Goal: Information Seeking & Learning: Compare options

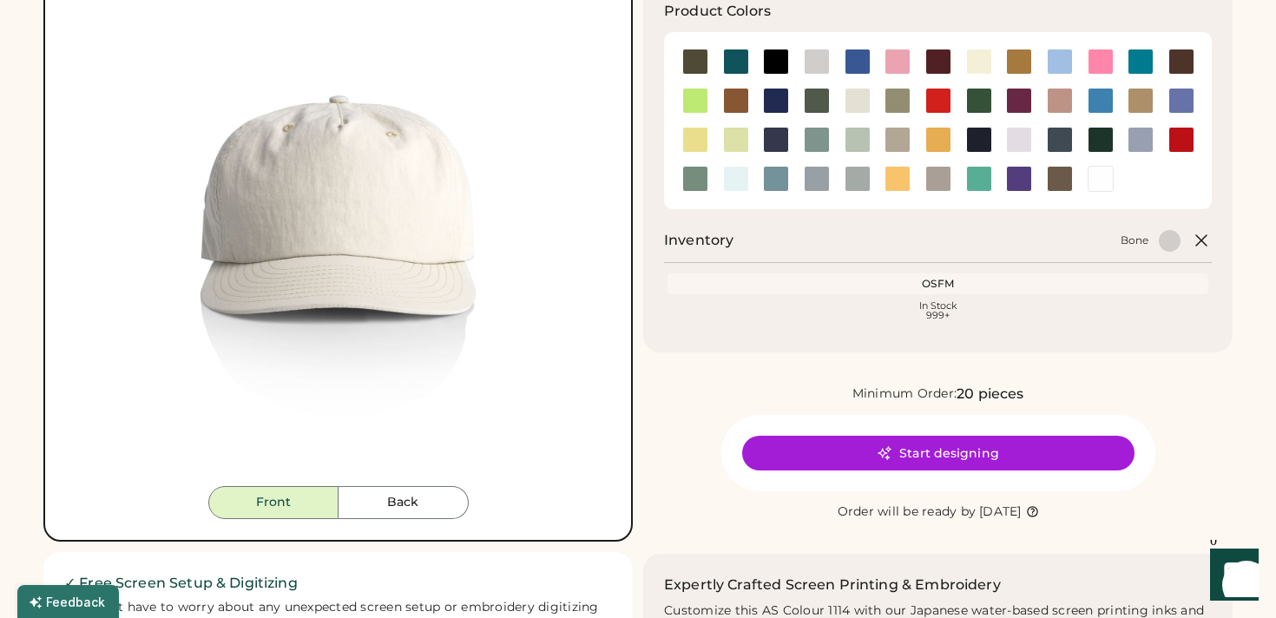
scroll to position [208, 0]
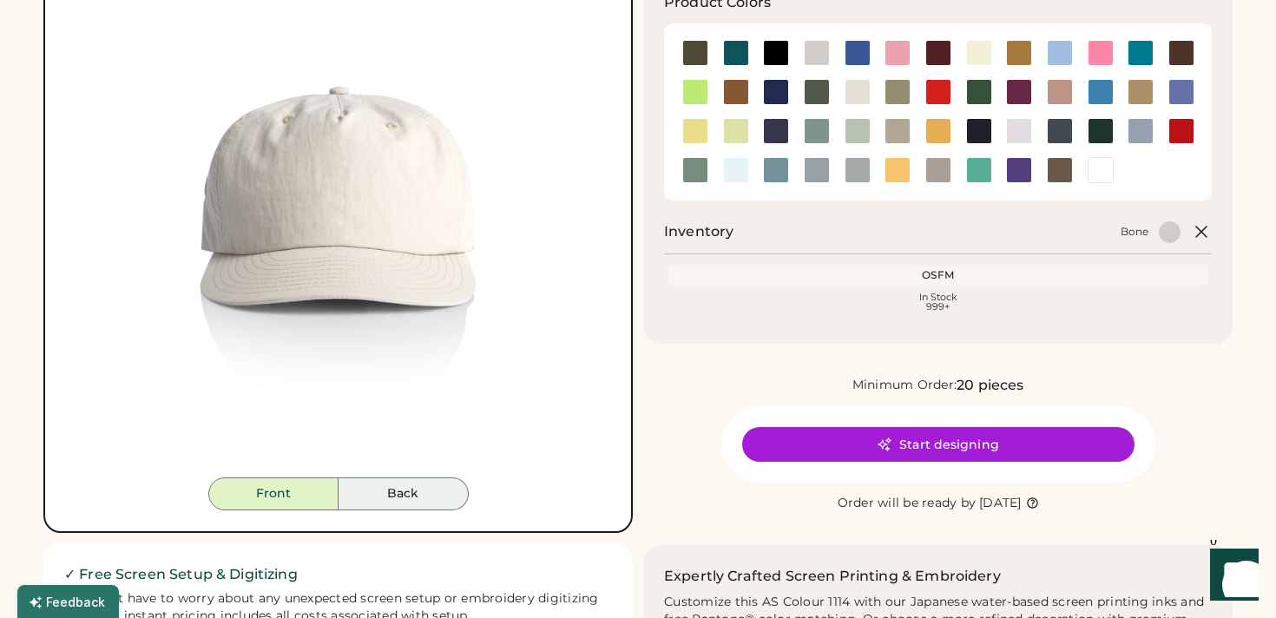
click at [411, 491] on button "Back" at bounding box center [404, 494] width 130 height 33
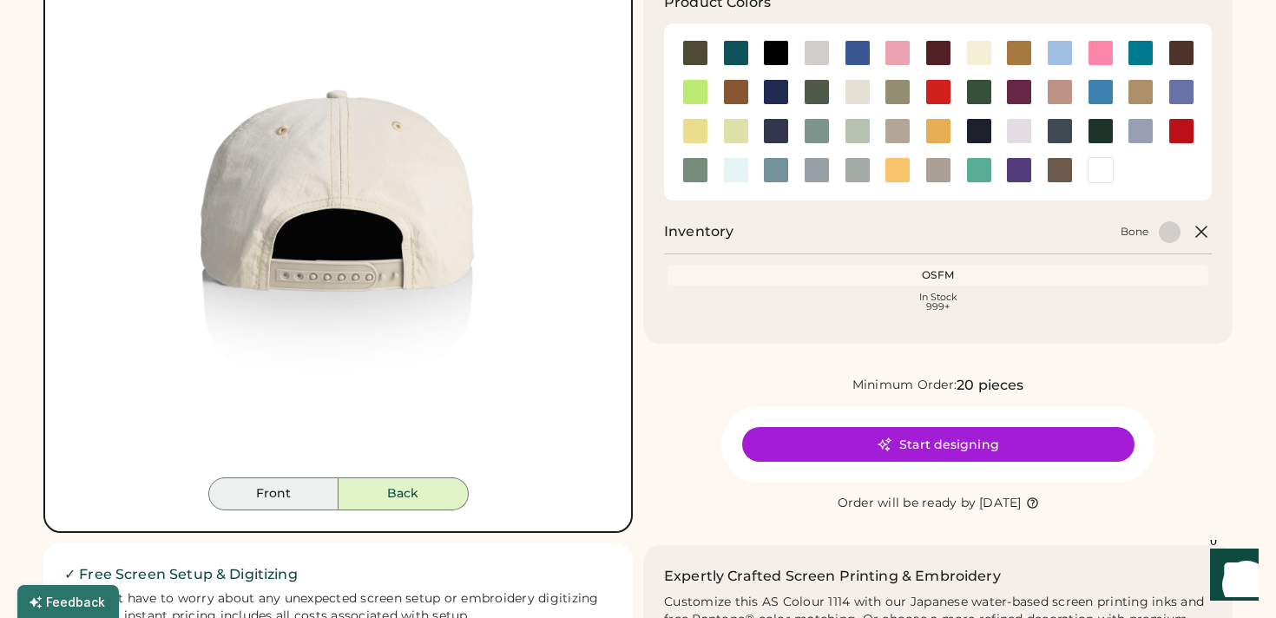
click at [312, 494] on button "Front" at bounding box center [273, 494] width 130 height 33
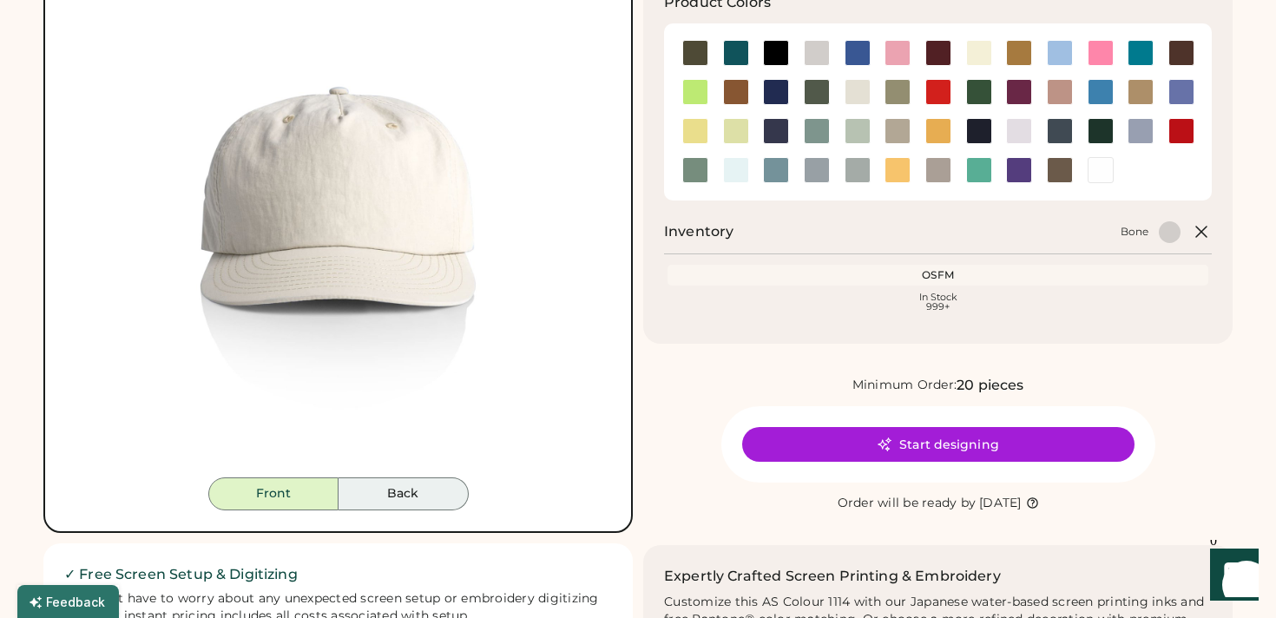
click at [426, 498] on button "Back" at bounding box center [404, 494] width 130 height 33
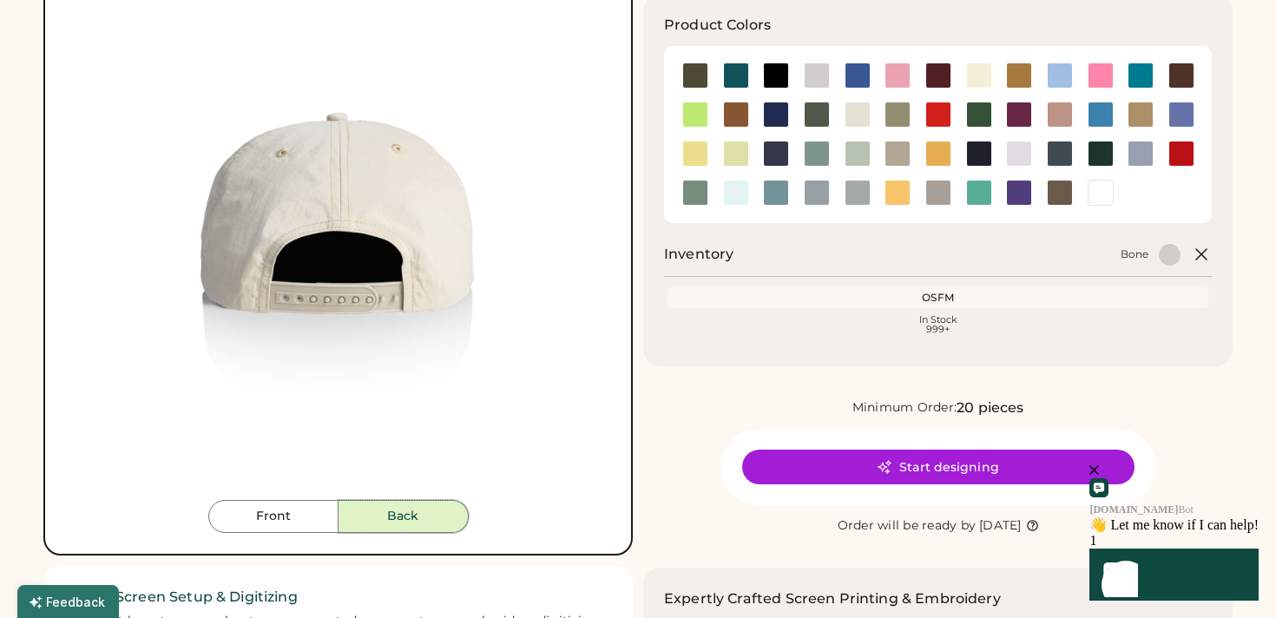
scroll to position [195, 0]
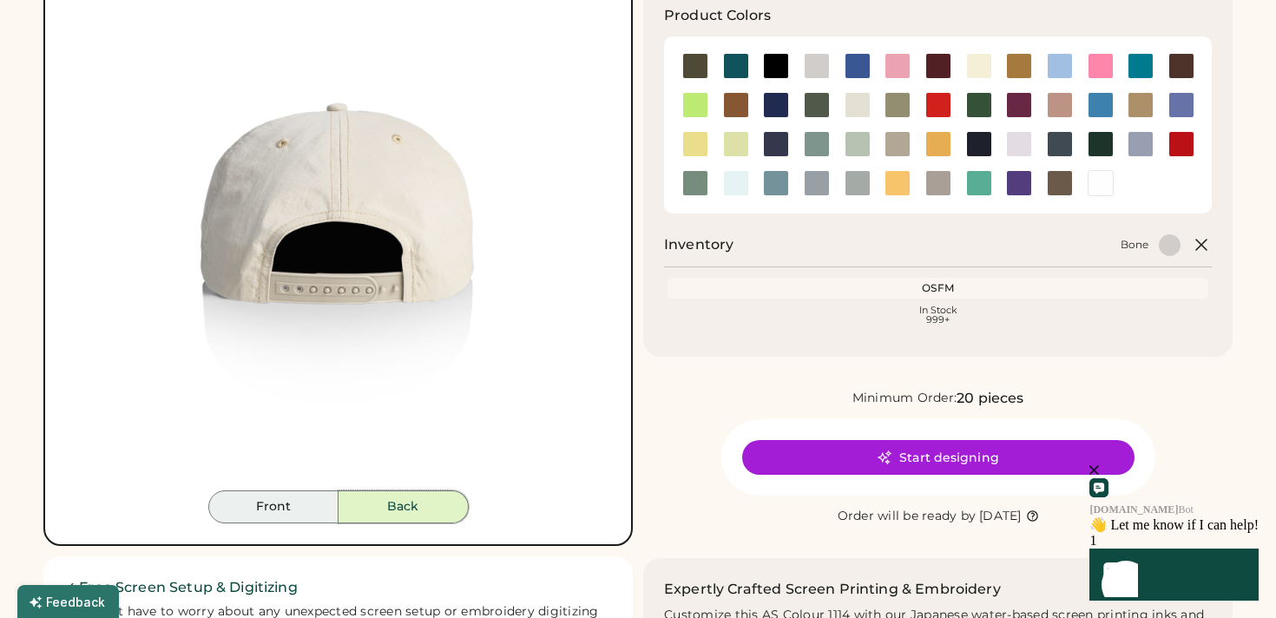
click at [281, 516] on button "Front" at bounding box center [273, 507] width 130 height 33
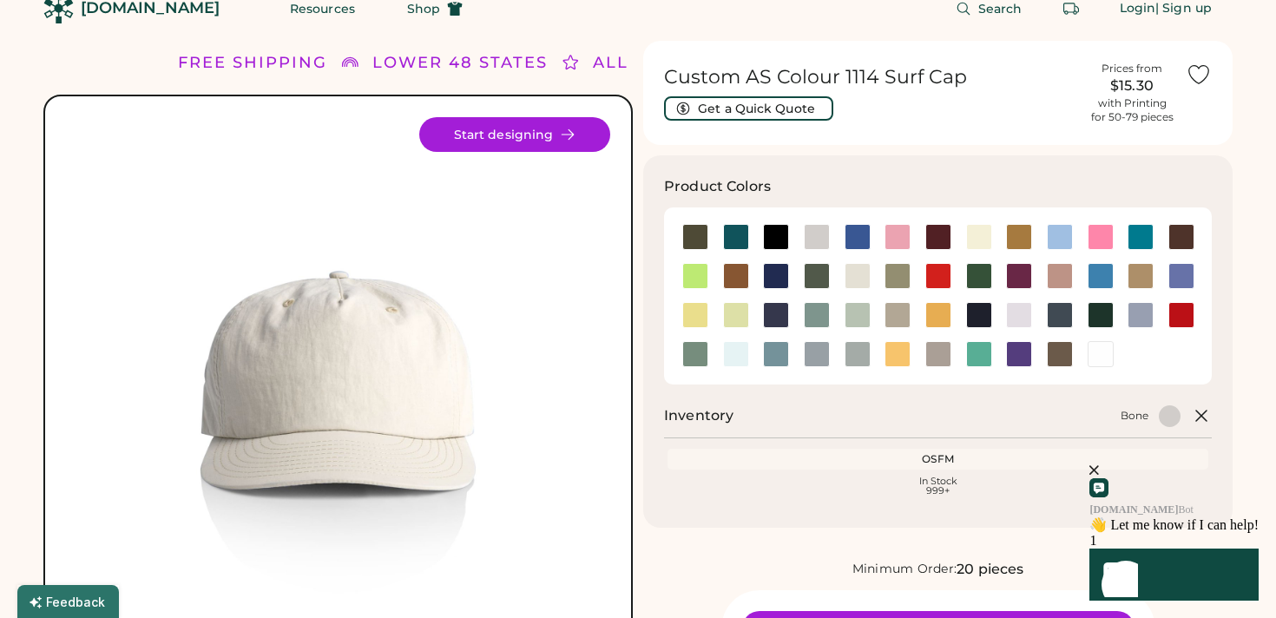
scroll to position [23, 0]
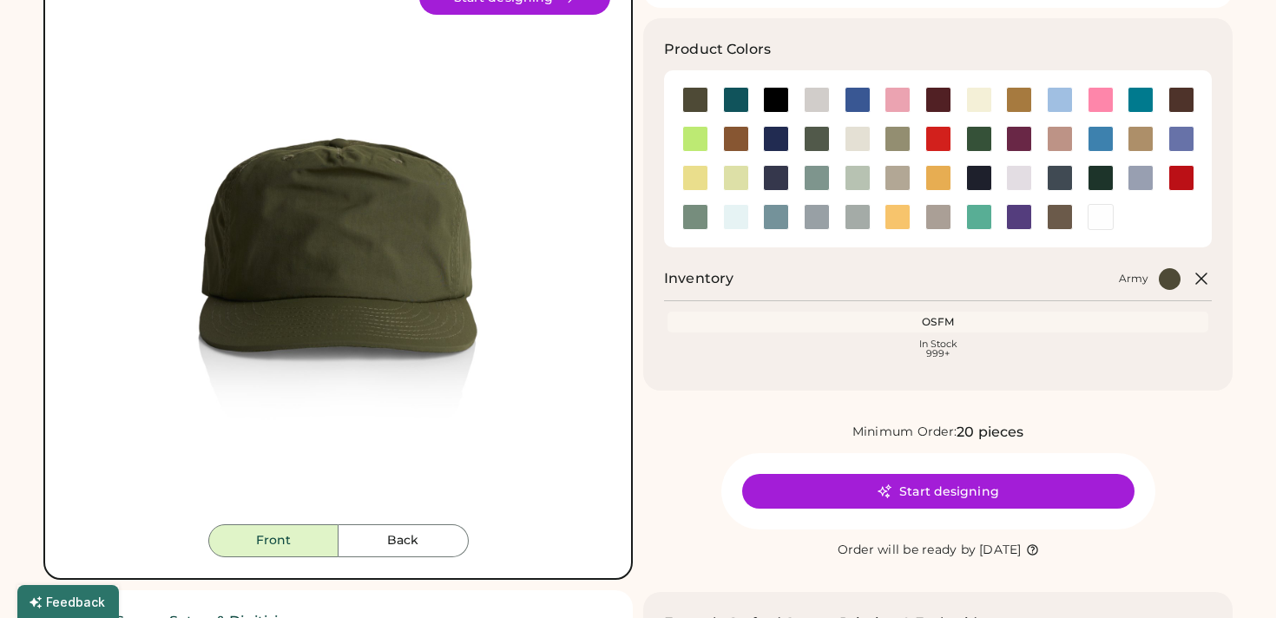
scroll to position [171, 0]
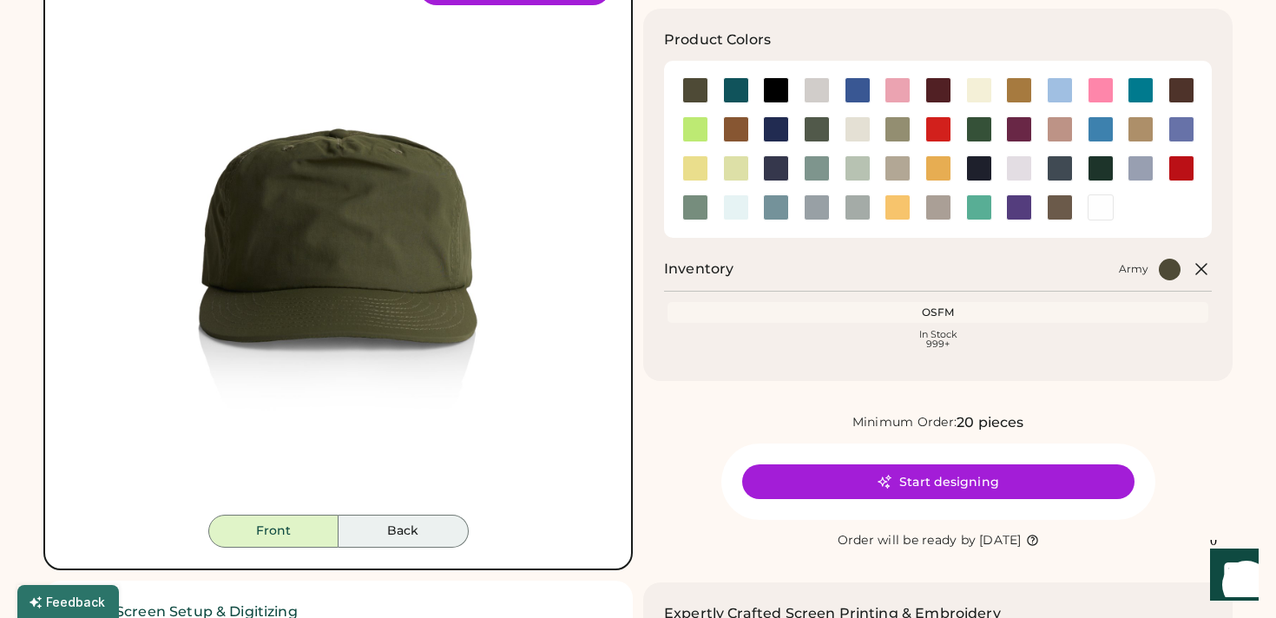
click at [409, 529] on button "Back" at bounding box center [404, 531] width 130 height 33
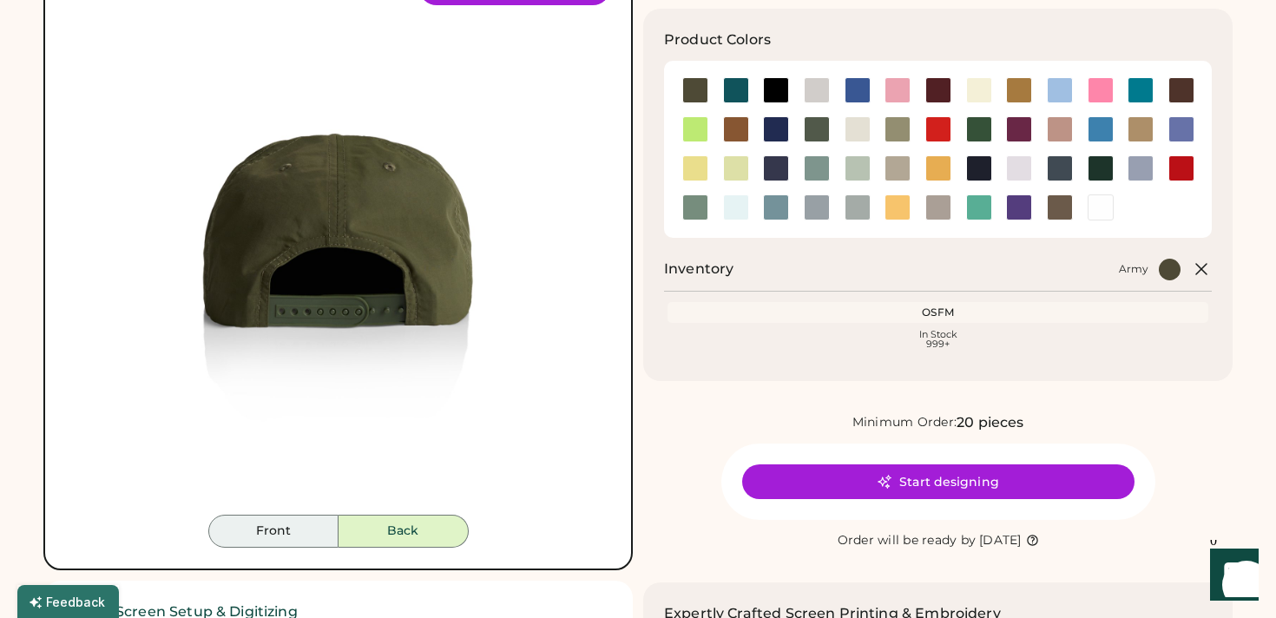
click at [320, 540] on button "Front" at bounding box center [273, 531] width 130 height 33
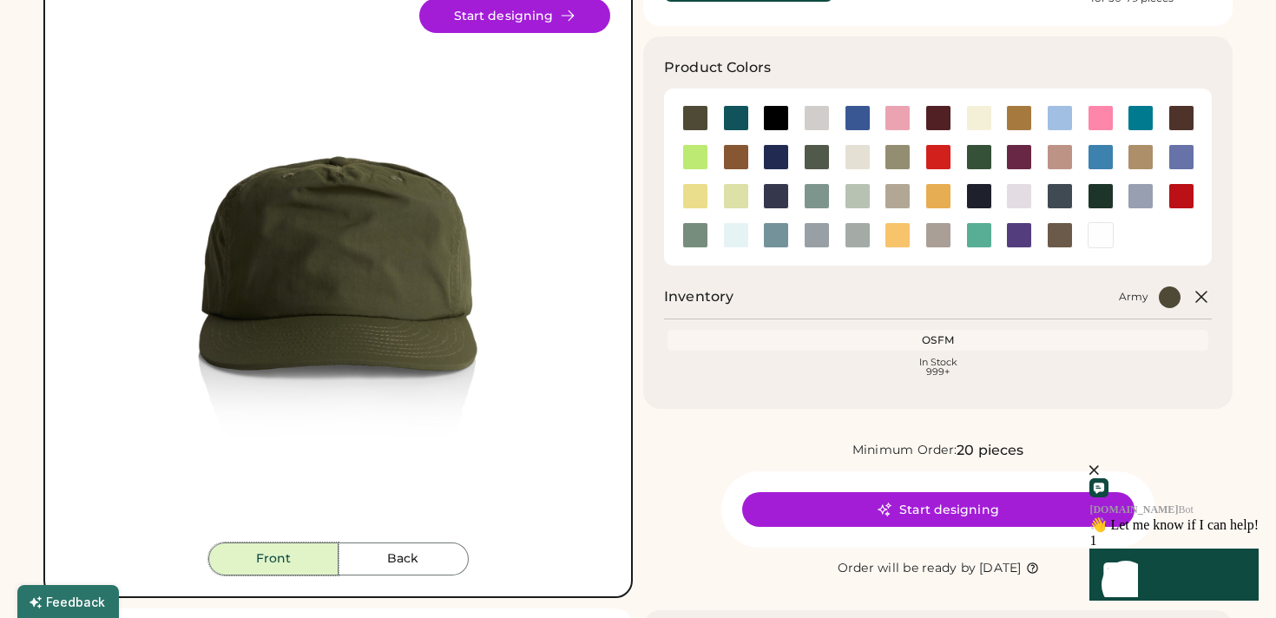
scroll to position [151, 0]
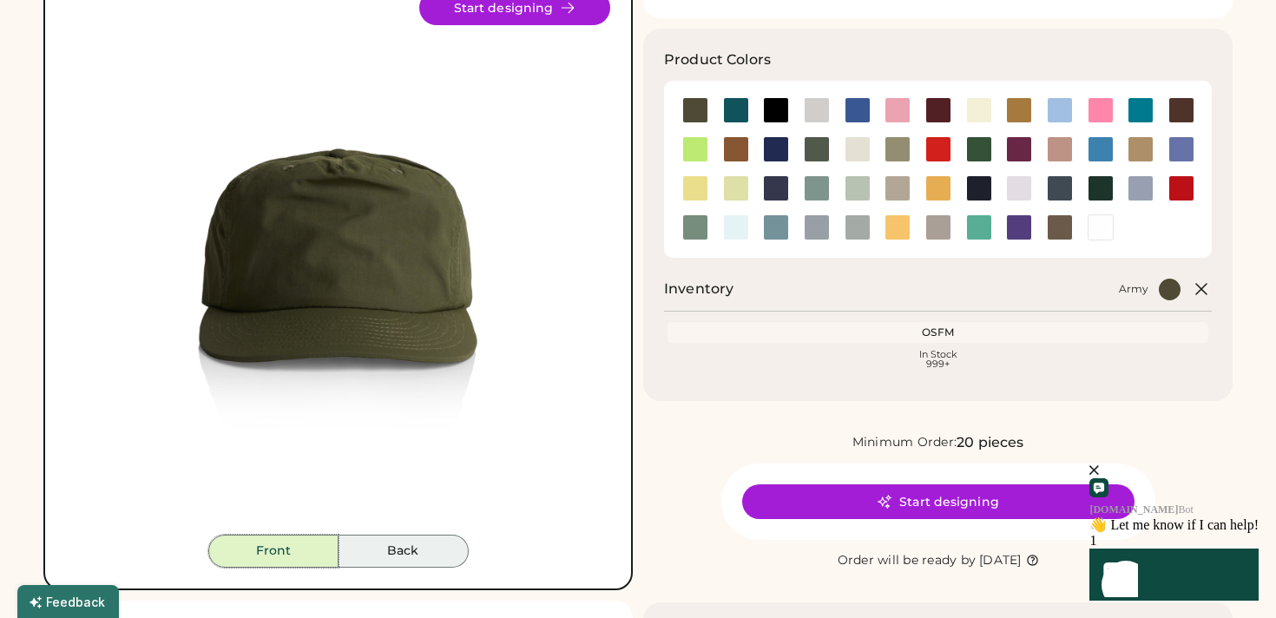
click at [412, 558] on button "Back" at bounding box center [404, 551] width 130 height 33
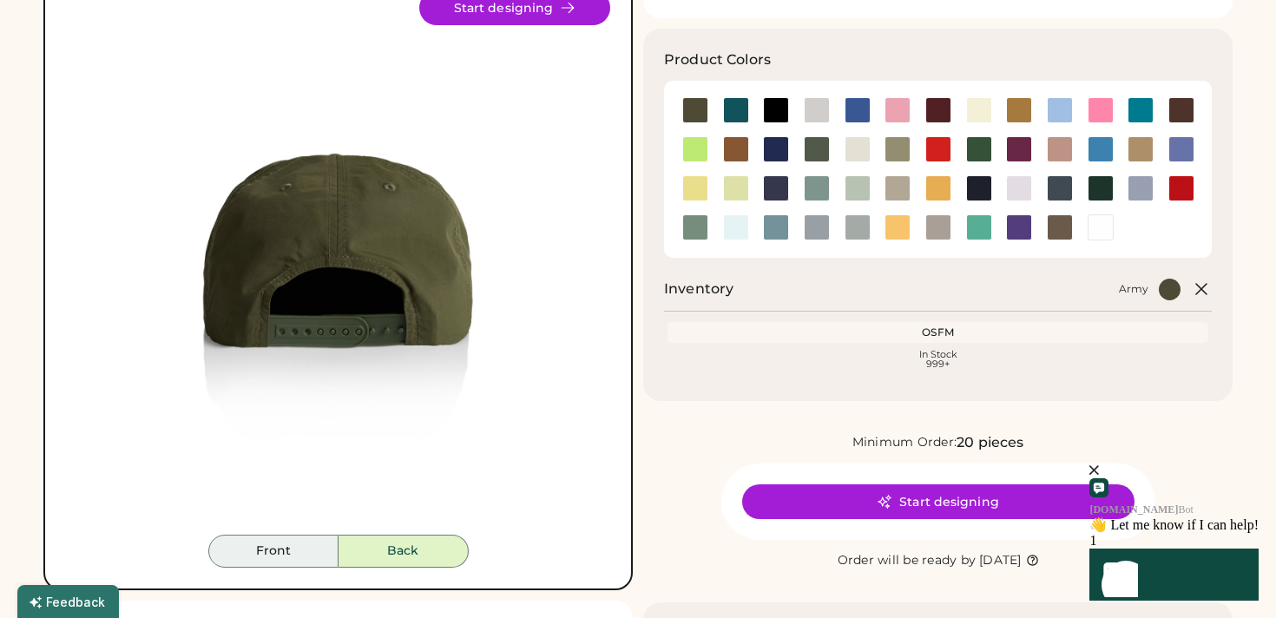
click at [313, 561] on button "Front" at bounding box center [273, 551] width 130 height 33
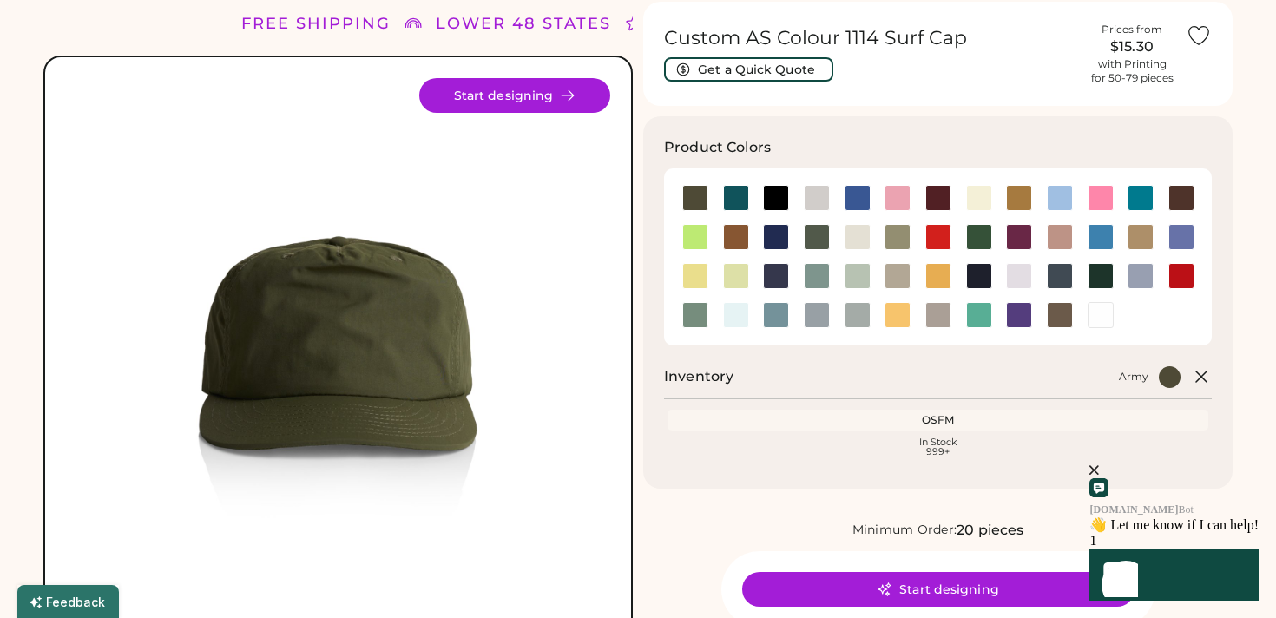
scroll to position [0, 0]
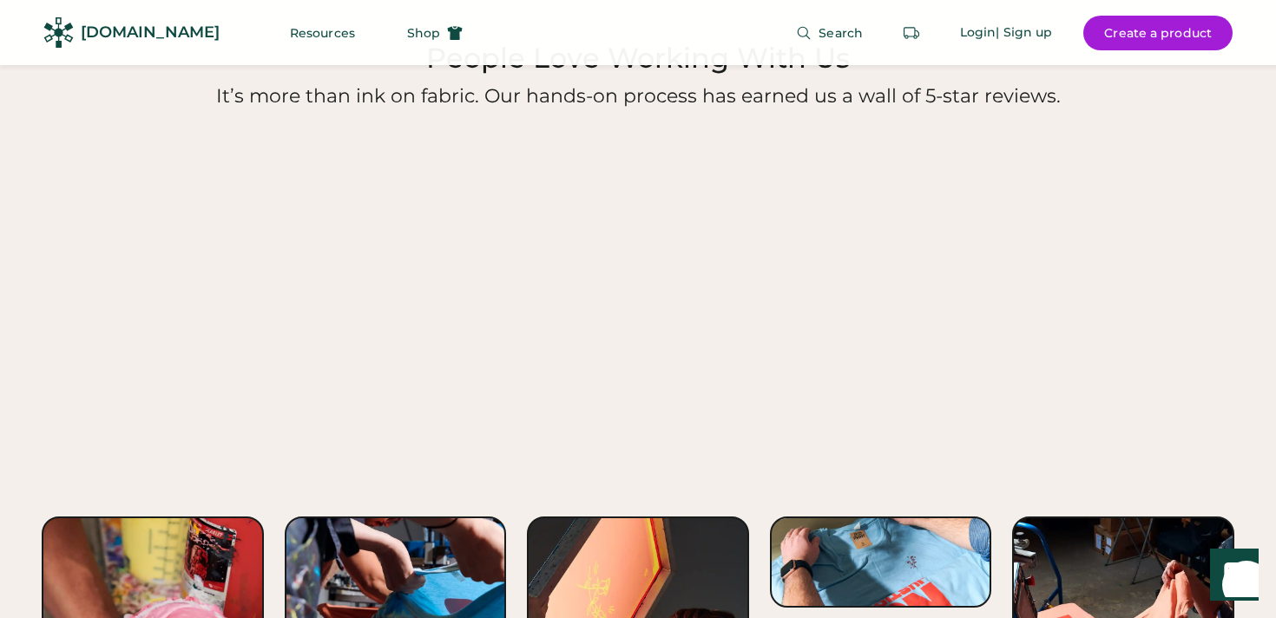
scroll to position [1830, 0]
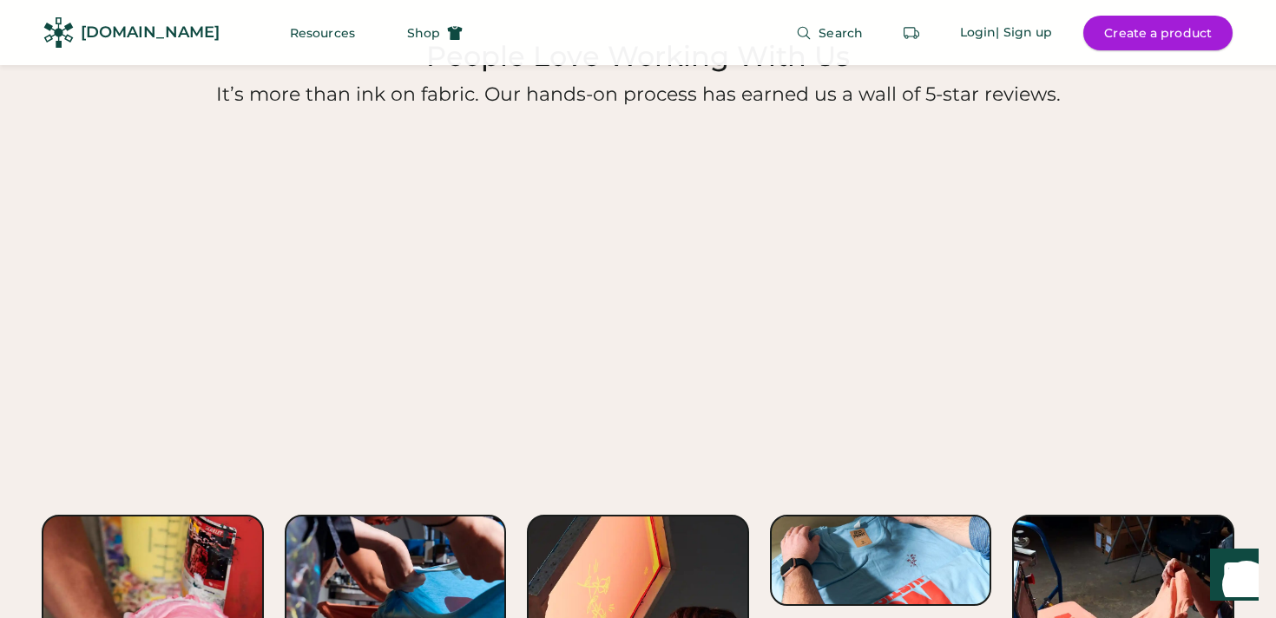
click at [1148, 37] on button "Create a product" at bounding box center [1158, 33] width 149 height 35
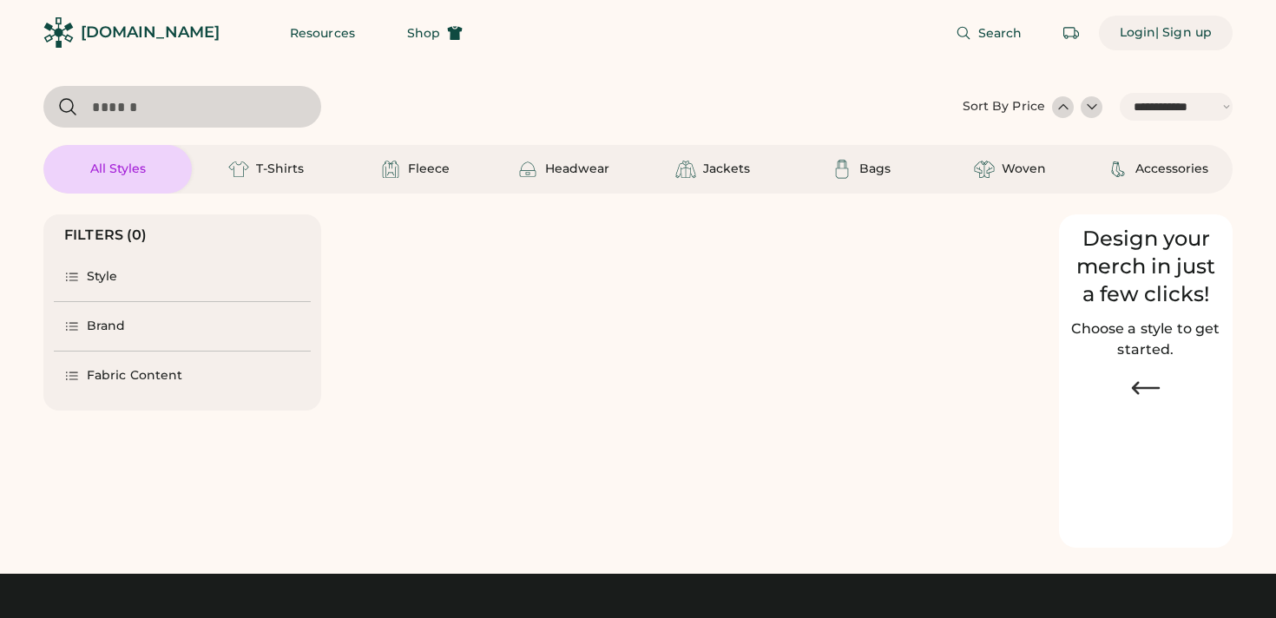
select select "*****"
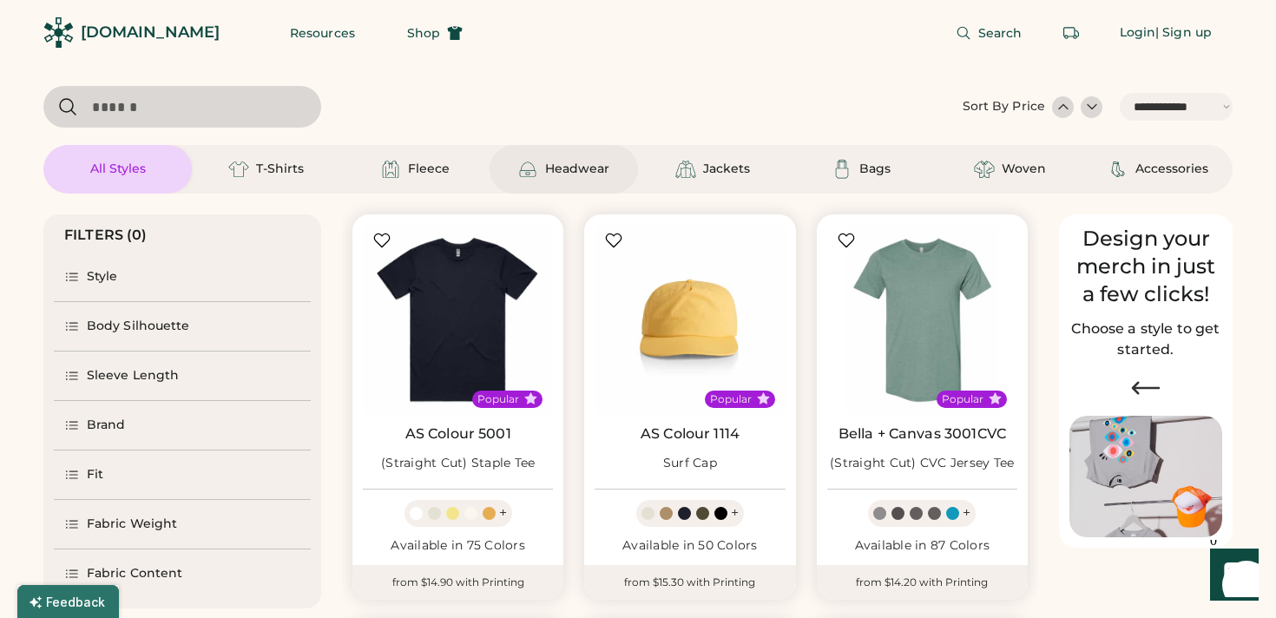
click at [562, 173] on div "Headwear" at bounding box center [577, 169] width 64 height 17
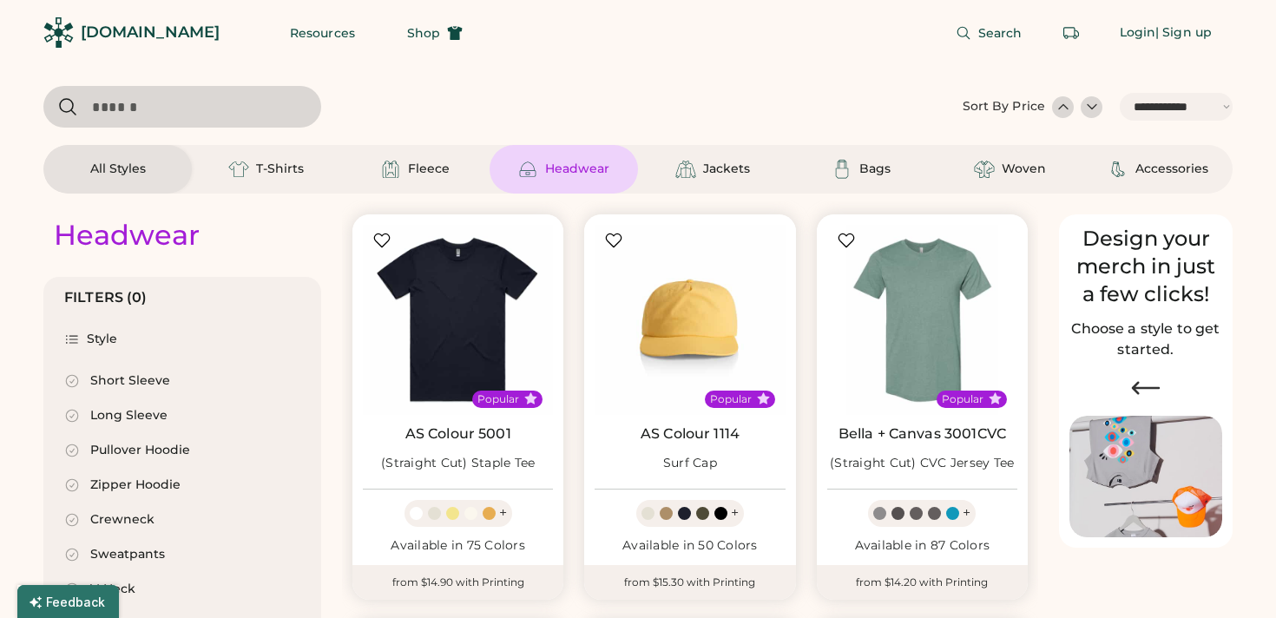
select select "*"
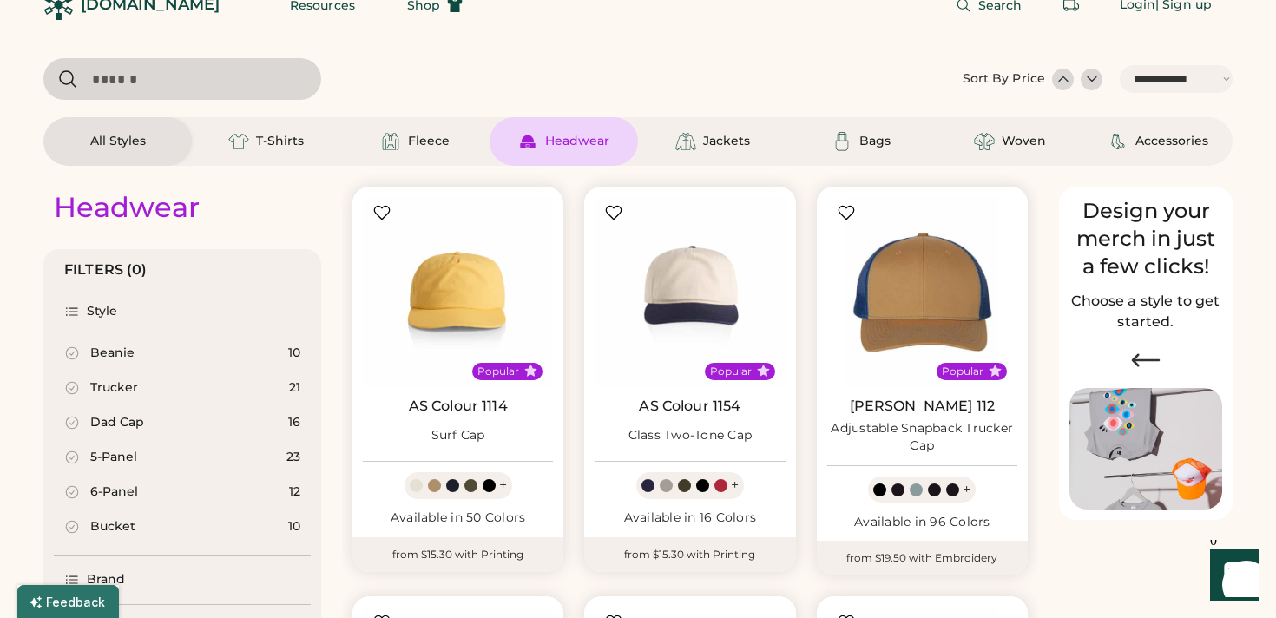
scroll to position [34, 0]
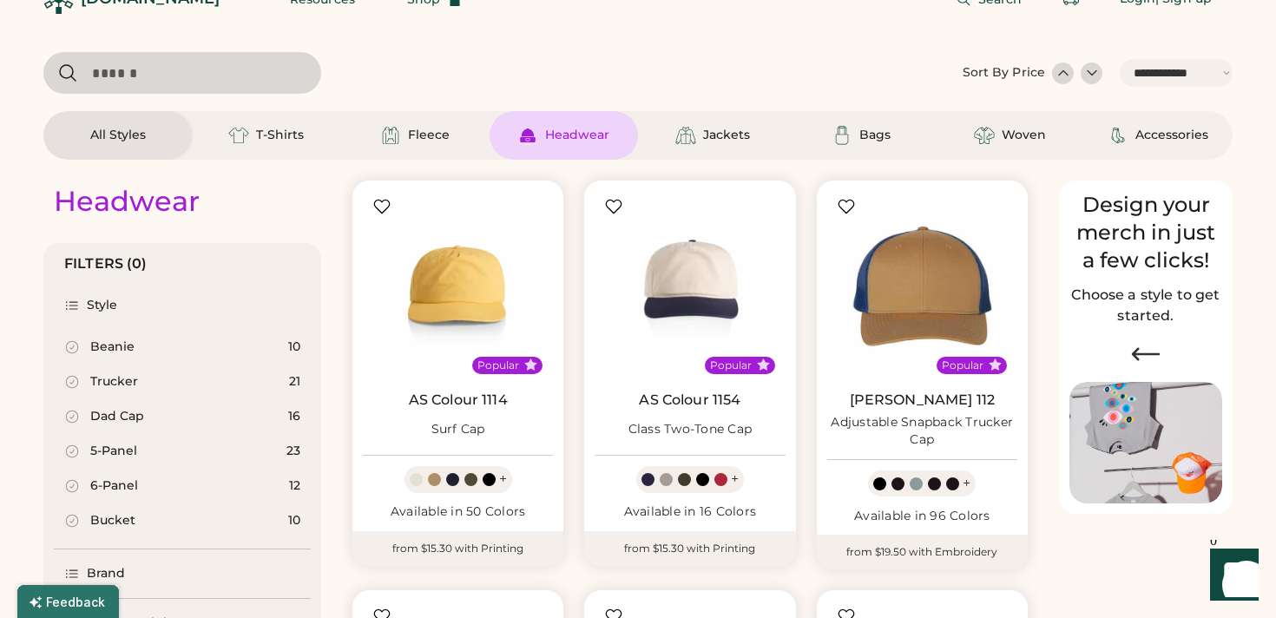
select select "*****"
select select "*"
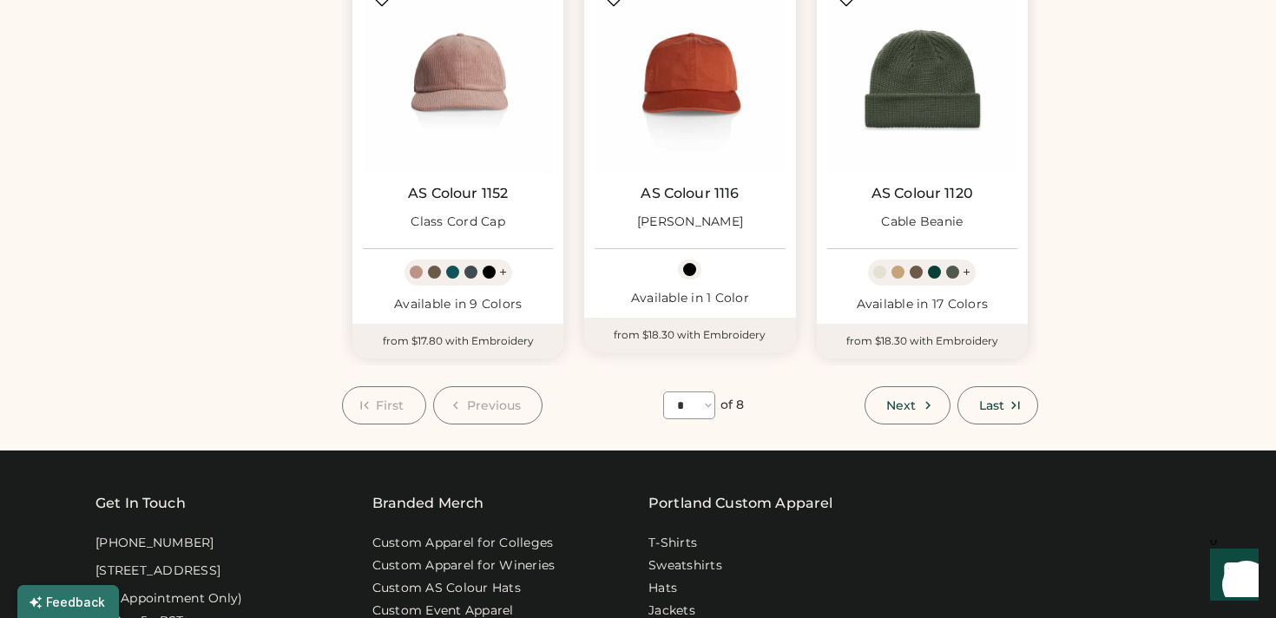
scroll to position [1477, 0]
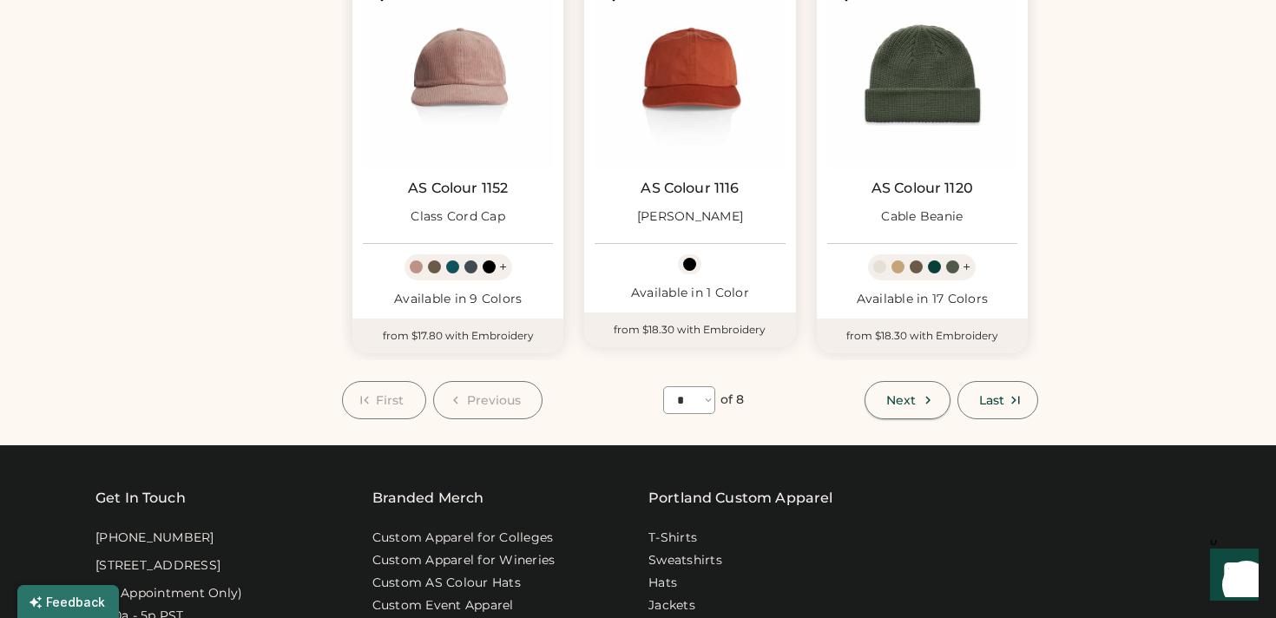
click at [925, 410] on button "Next" at bounding box center [907, 400] width 85 height 38
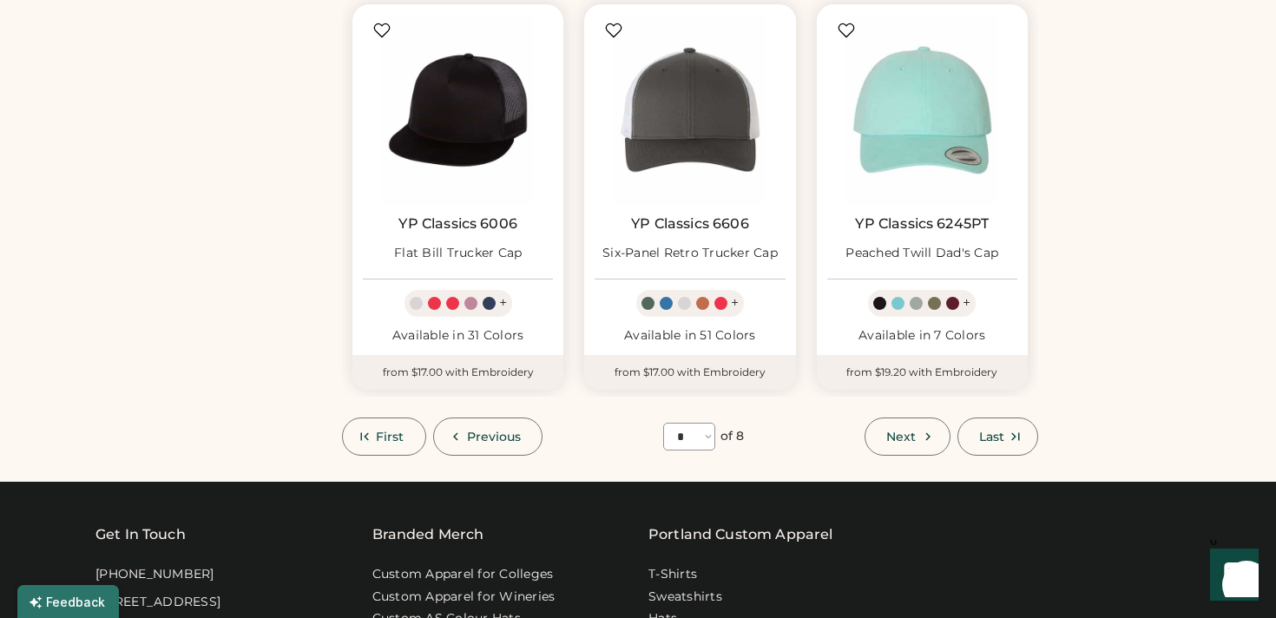
scroll to position [1437, 0]
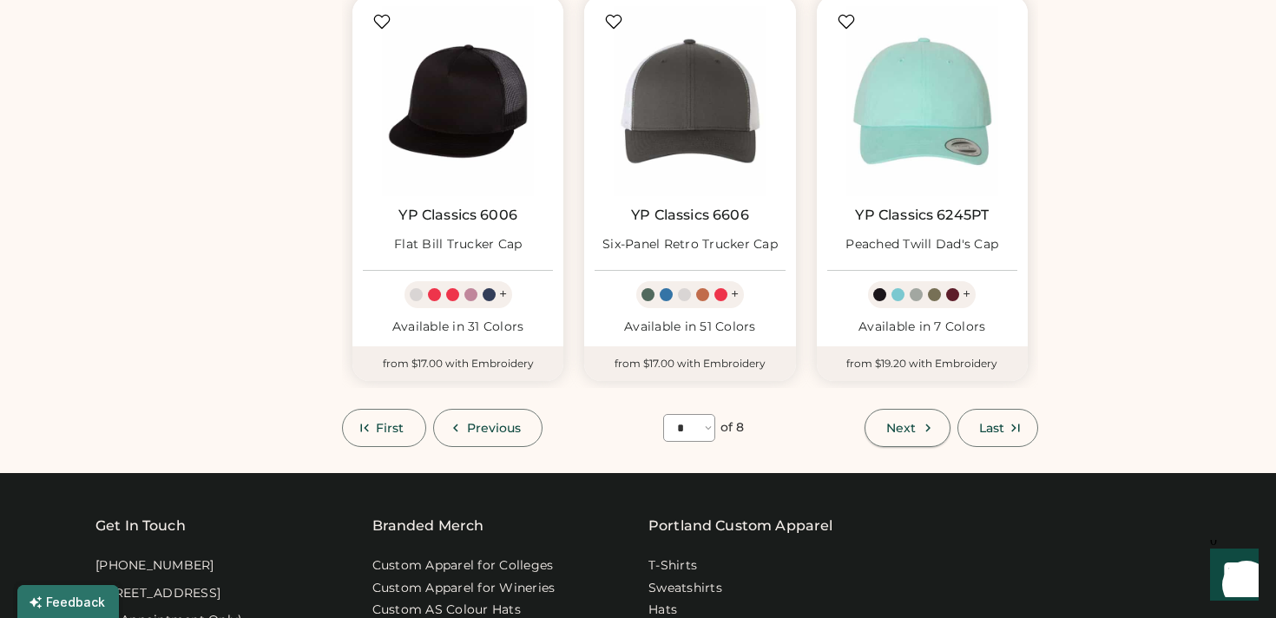
click at [911, 417] on button "Next" at bounding box center [907, 428] width 85 height 38
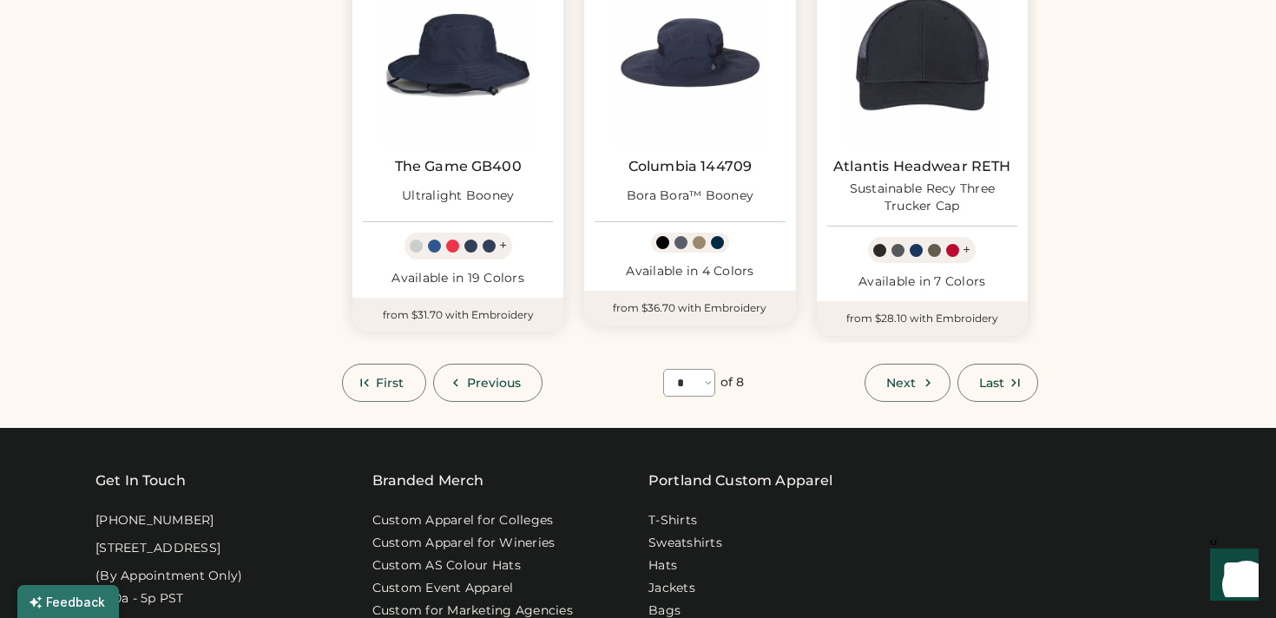
scroll to position [1501, 0]
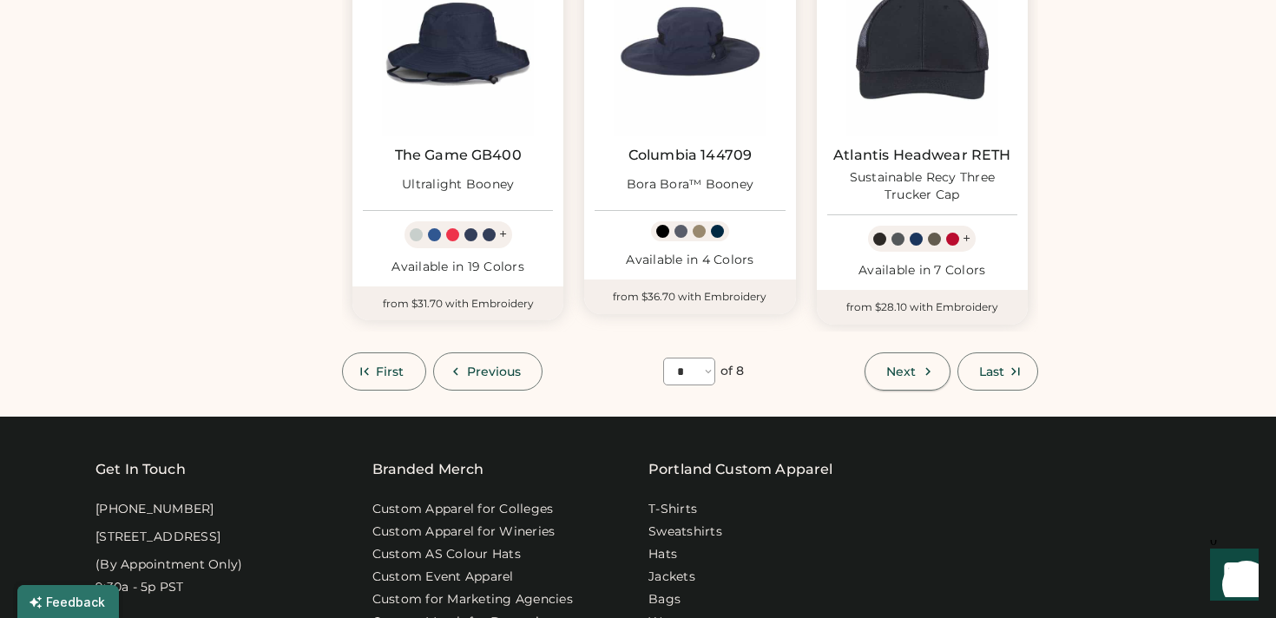
click at [914, 359] on button "Next" at bounding box center [907, 372] width 85 height 38
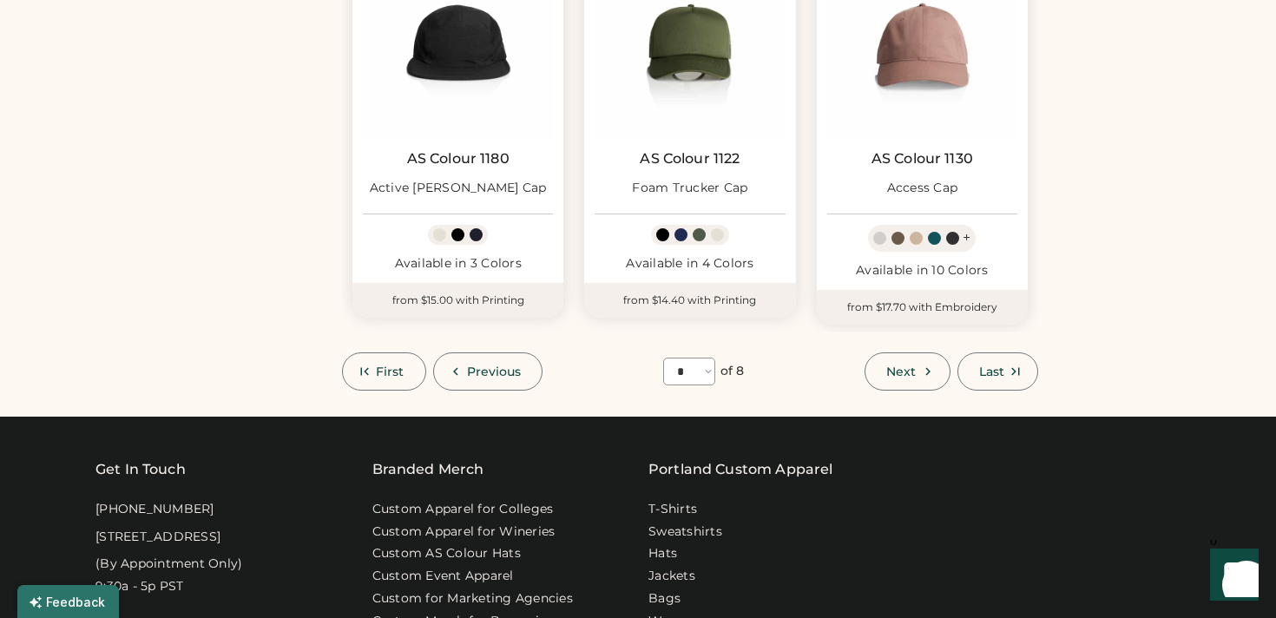
scroll to position [1491, 0]
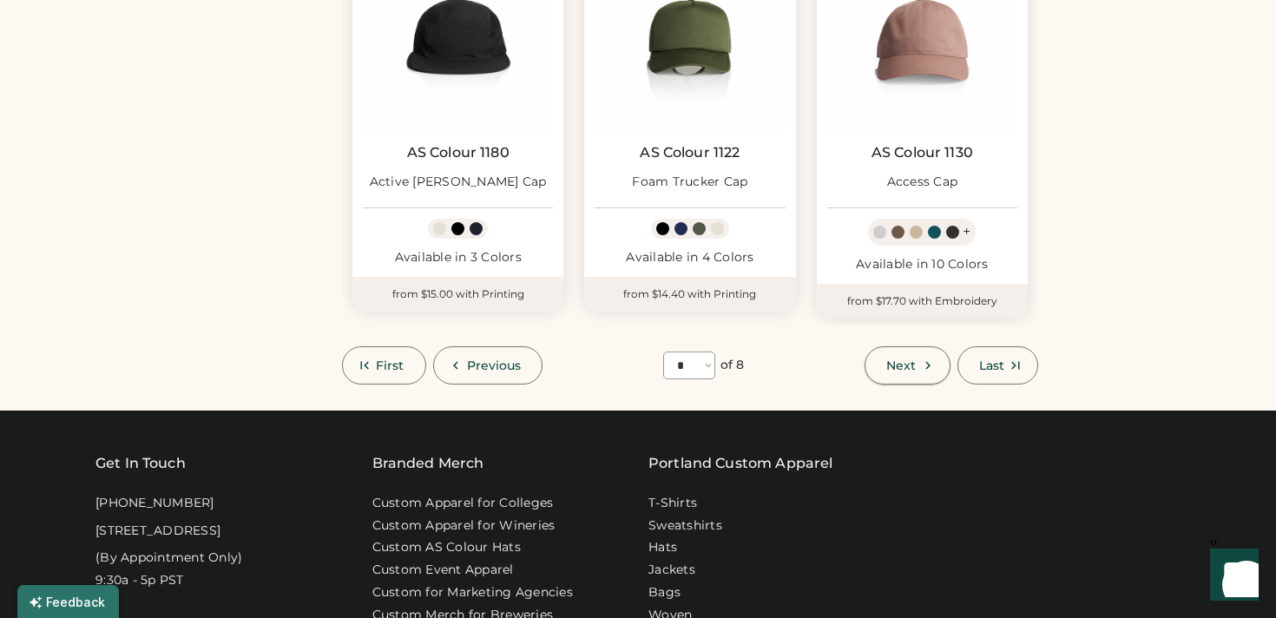
click at [901, 364] on span "Next" at bounding box center [902, 365] width 30 height 12
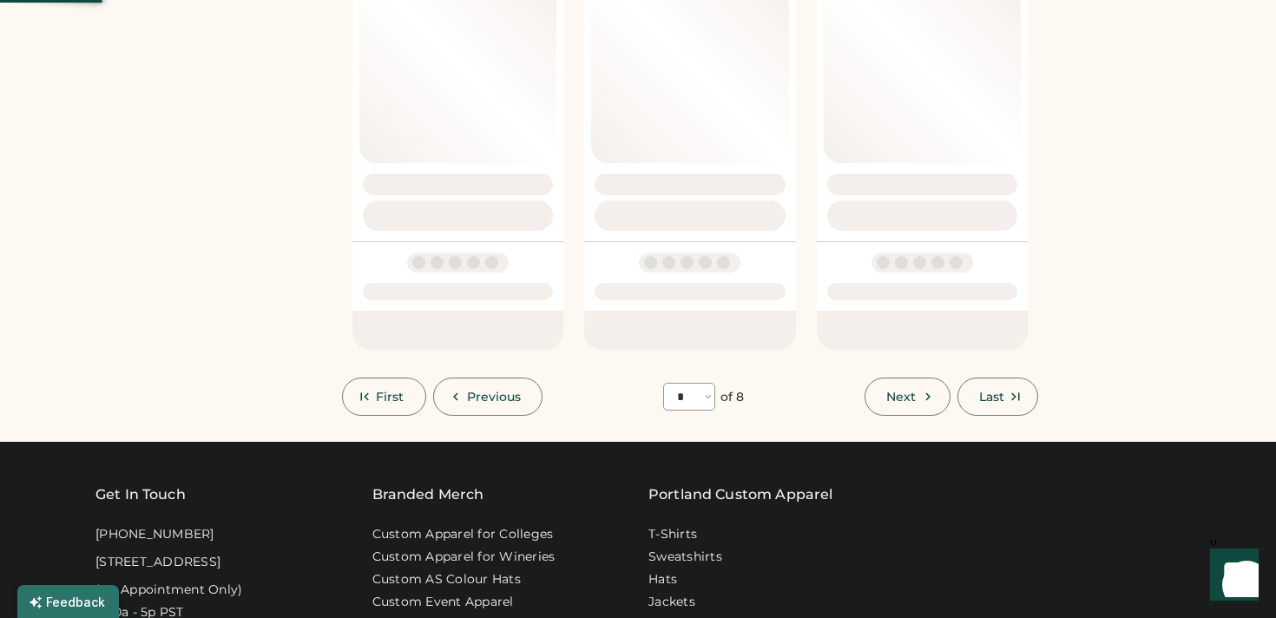
select select "*"
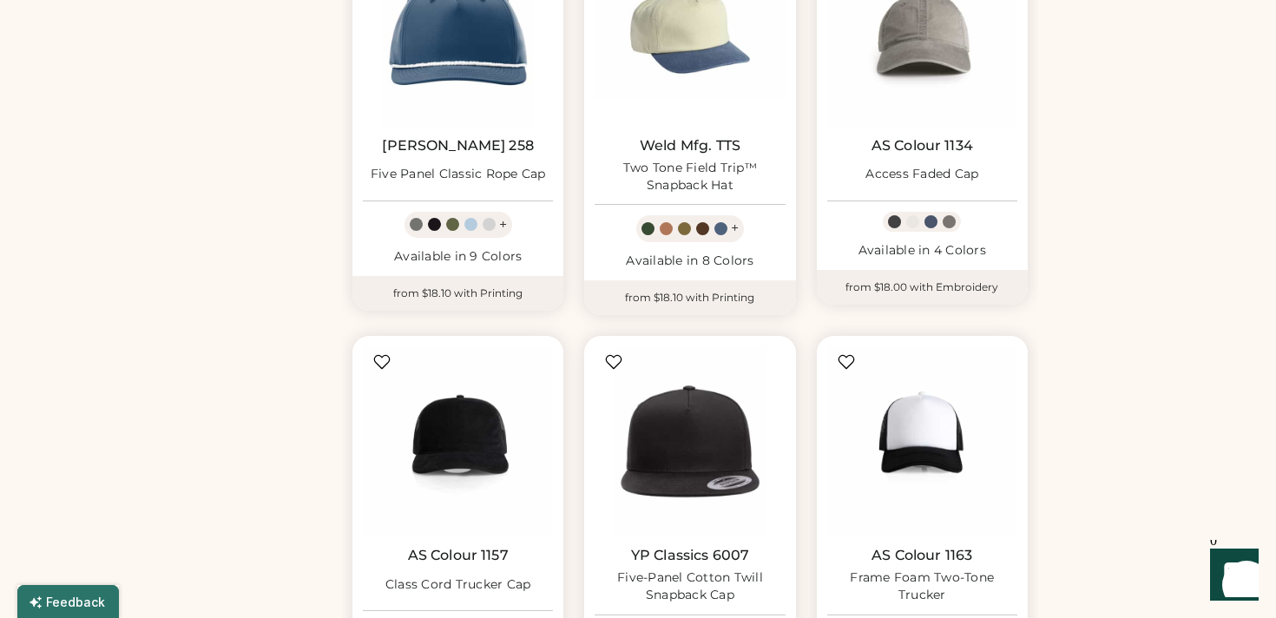
scroll to position [1105, 0]
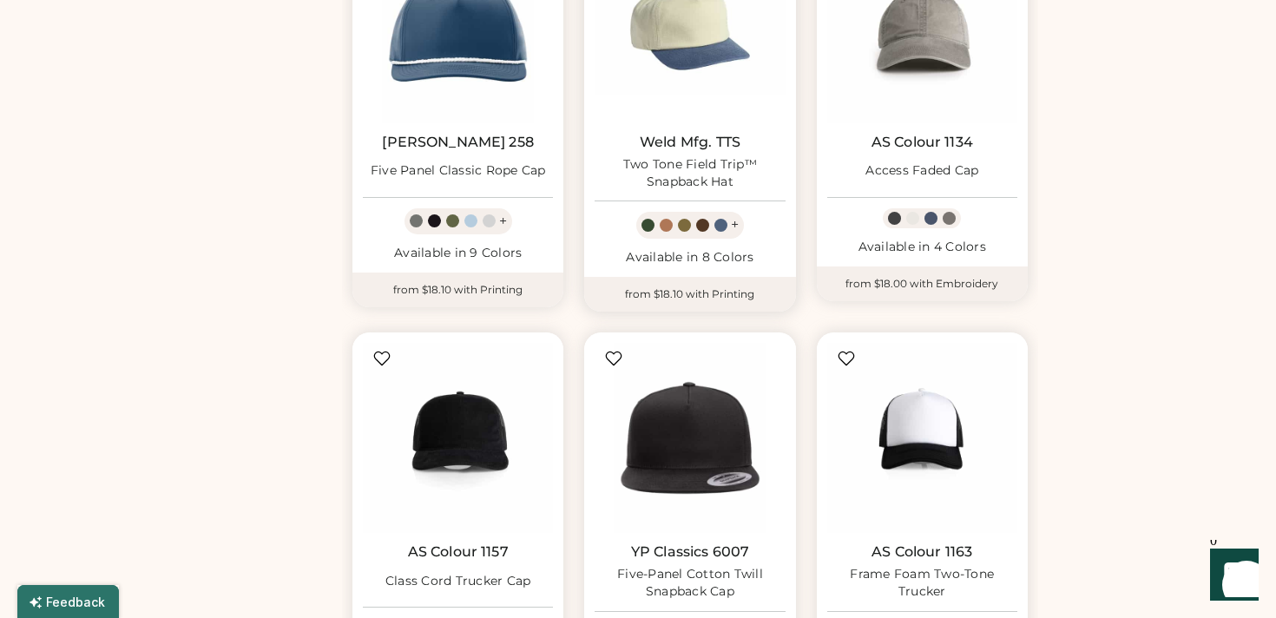
click at [680, 53] on img at bounding box center [690, 27] width 190 height 190
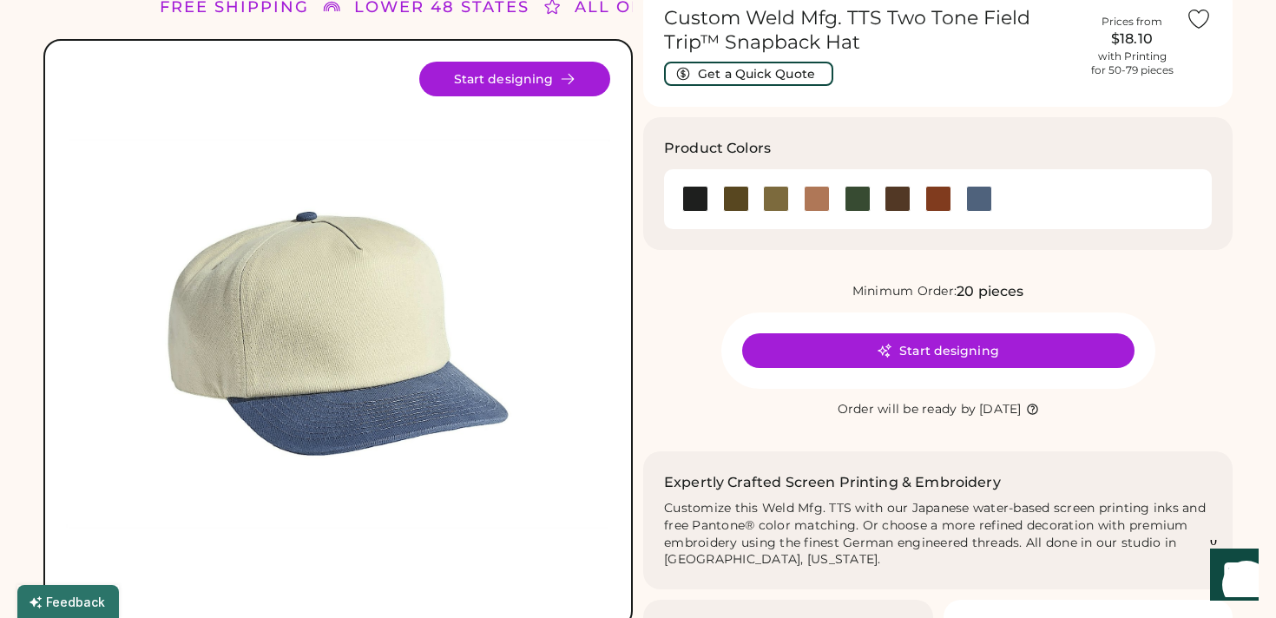
scroll to position [78, 0]
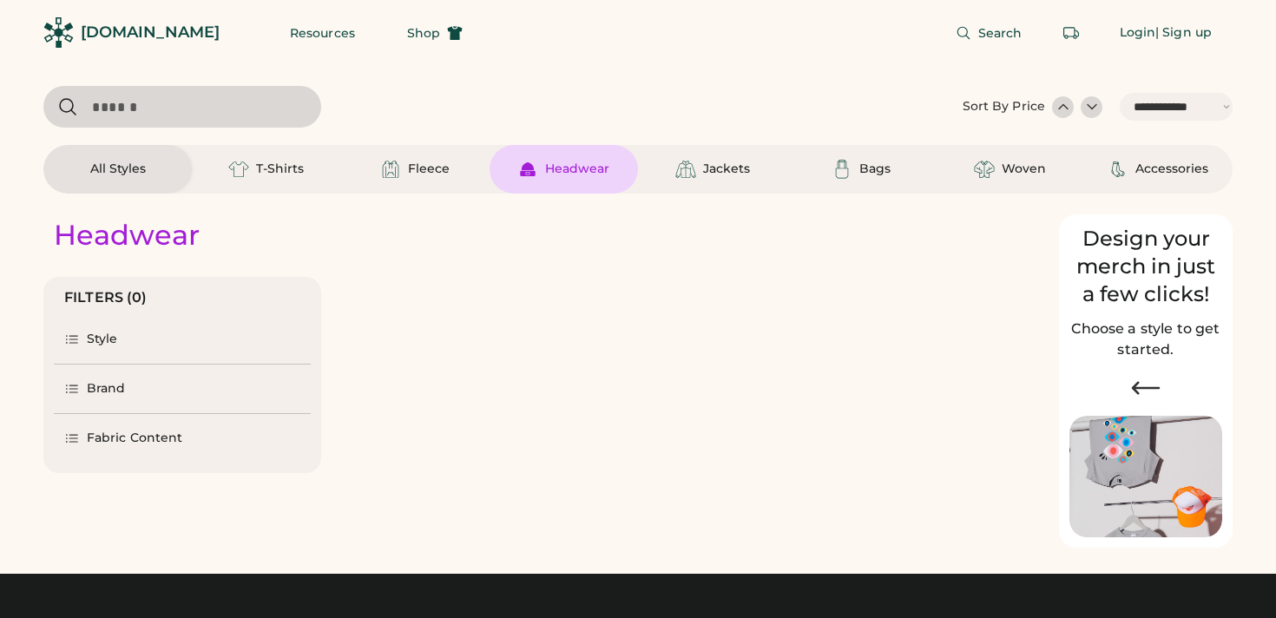
select select "*****"
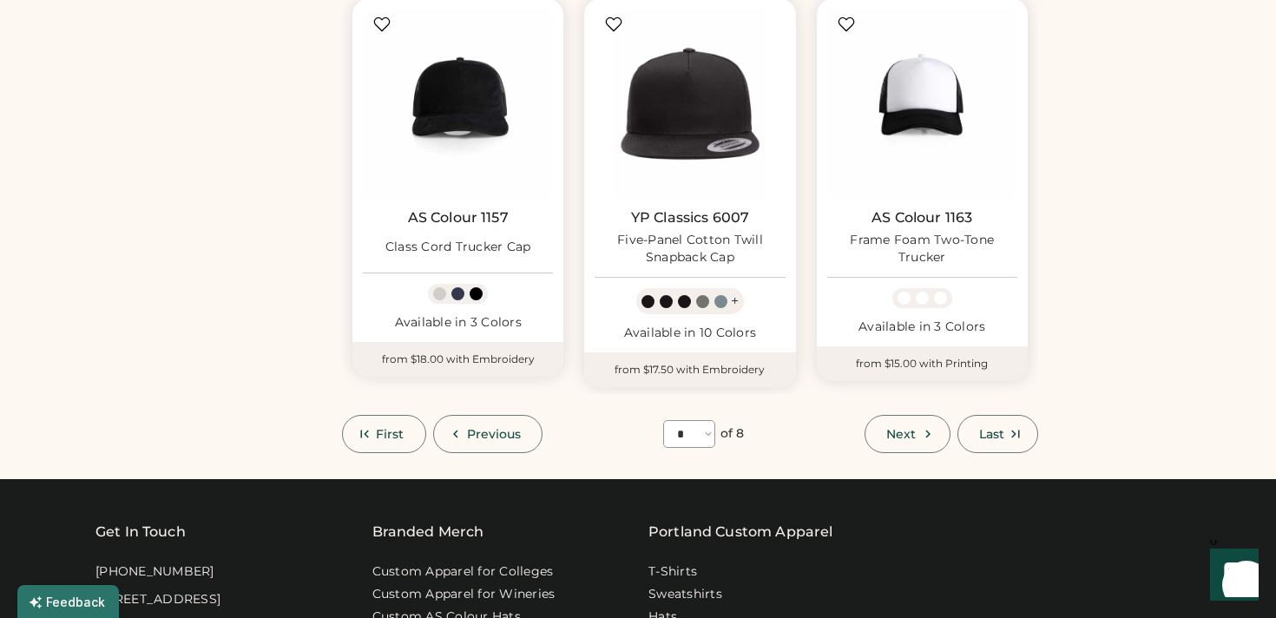
scroll to position [1454, 0]
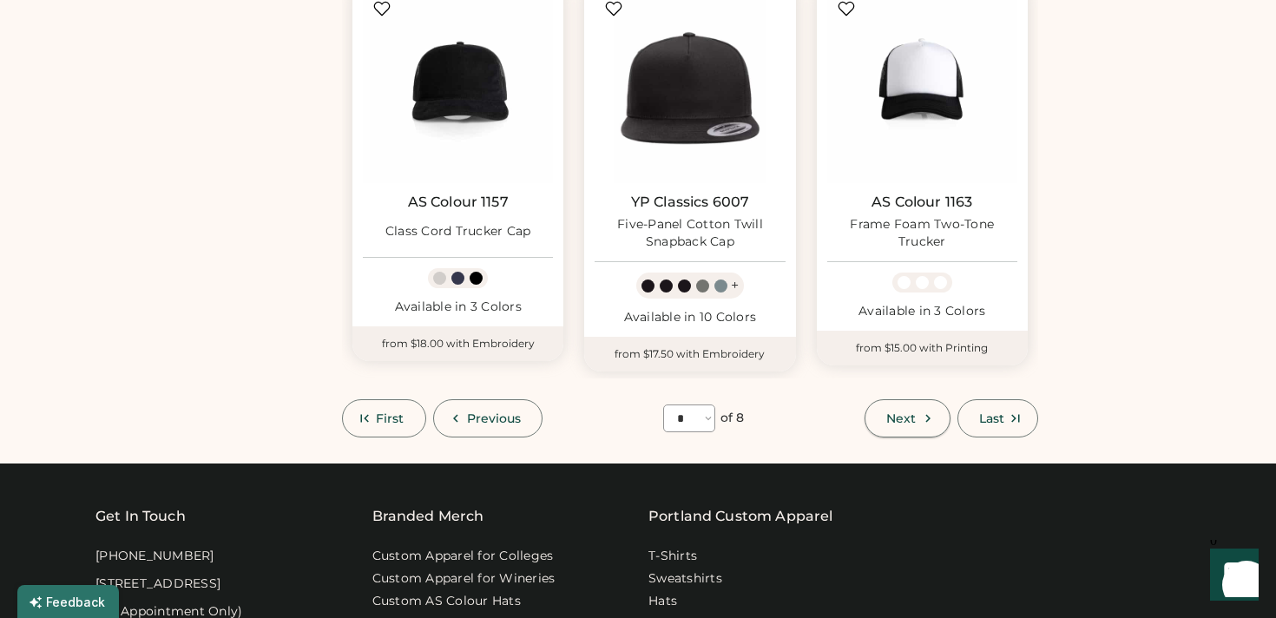
click at [882, 406] on button "Next" at bounding box center [907, 418] width 85 height 38
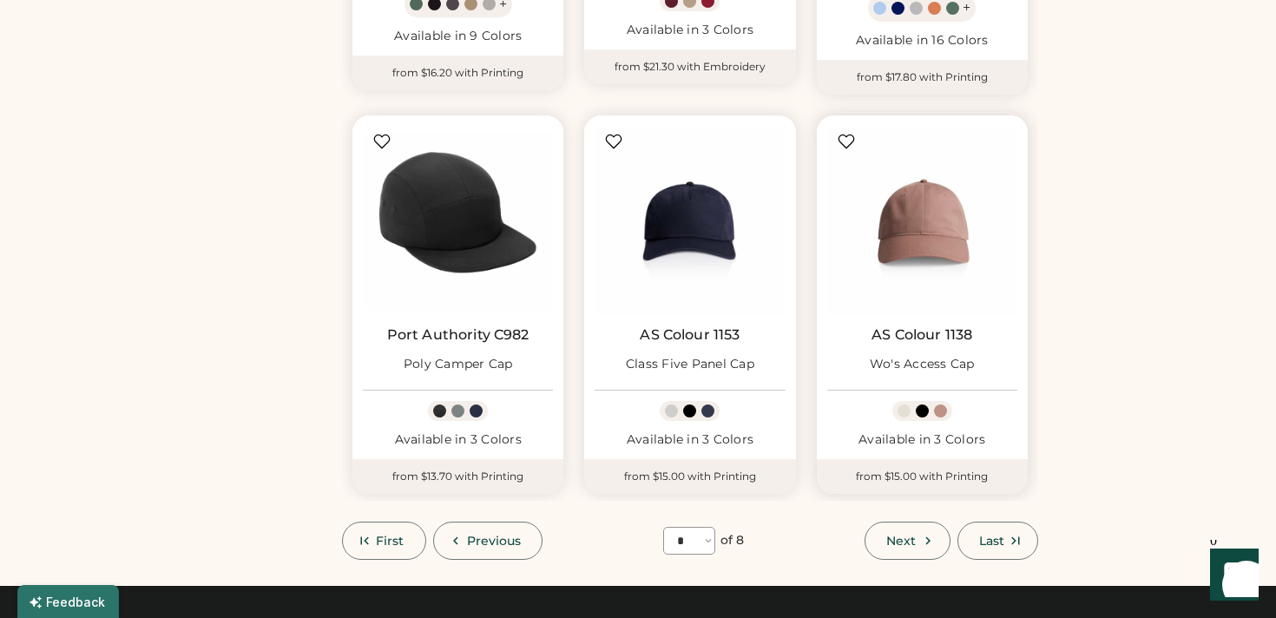
scroll to position [1339, 0]
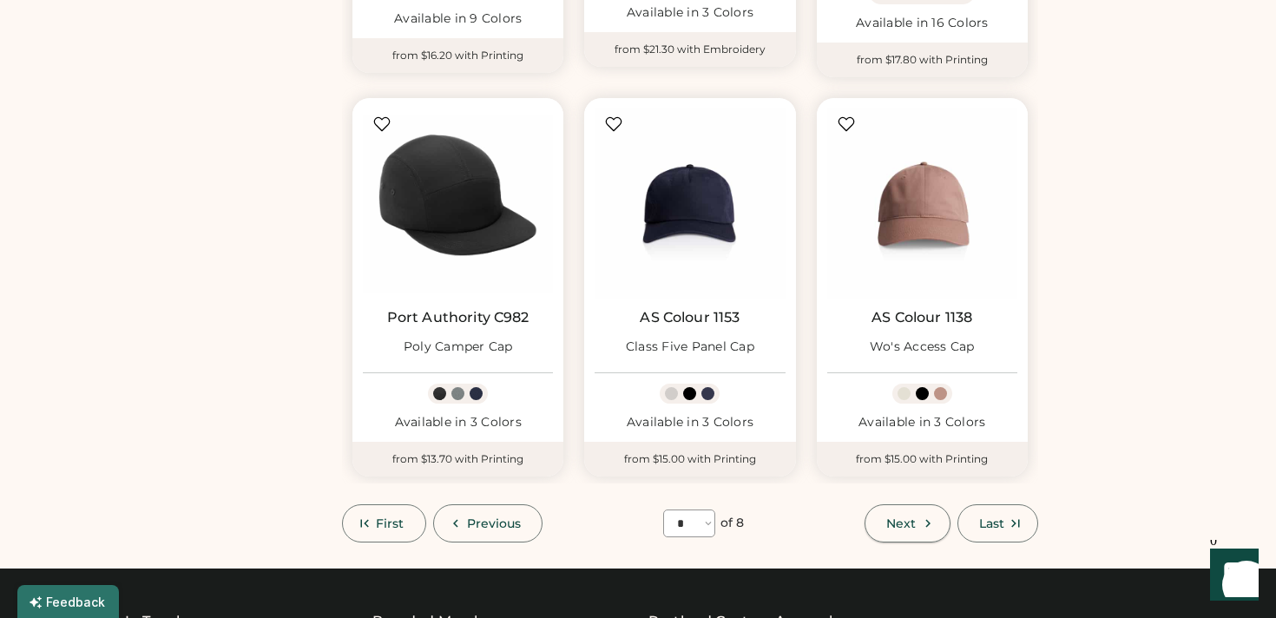
click at [927, 513] on button "Next" at bounding box center [907, 524] width 85 height 38
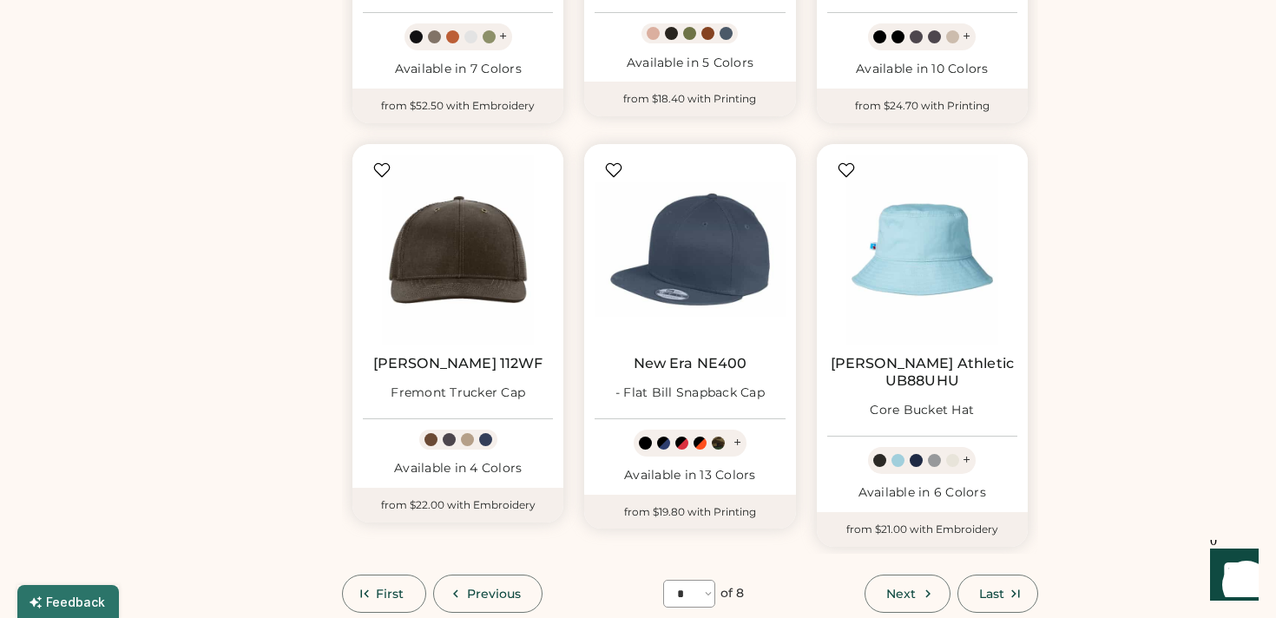
scroll to position [1379, 0]
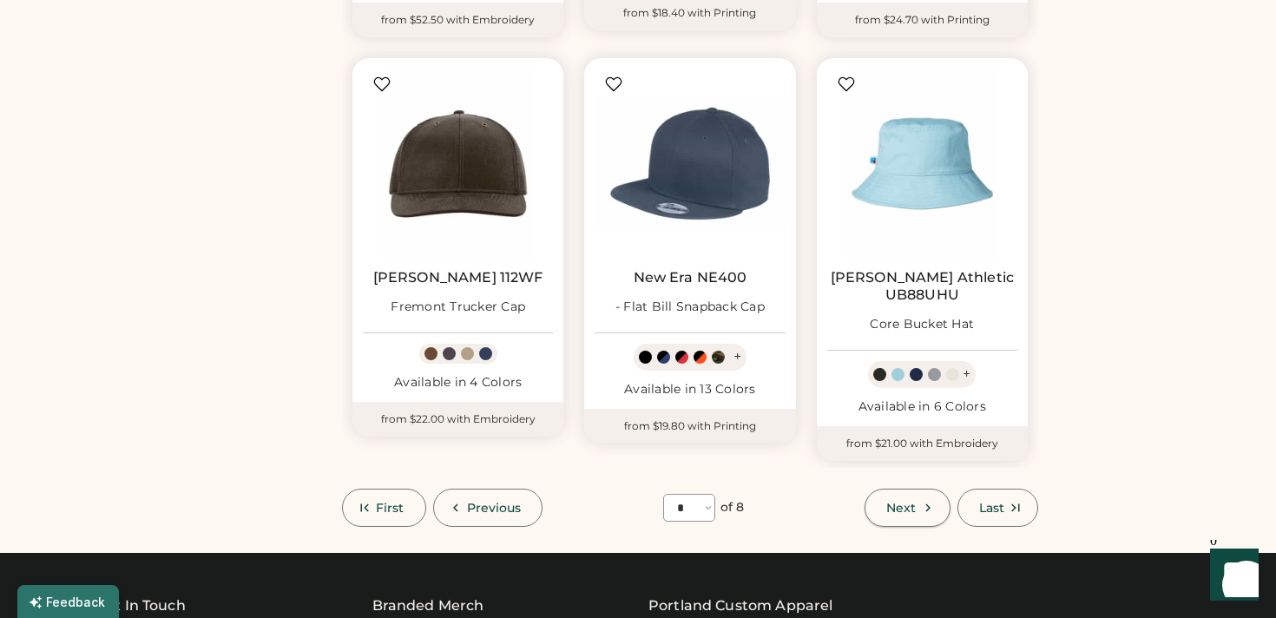
click at [920, 500] on icon at bounding box center [928, 508] width 16 height 16
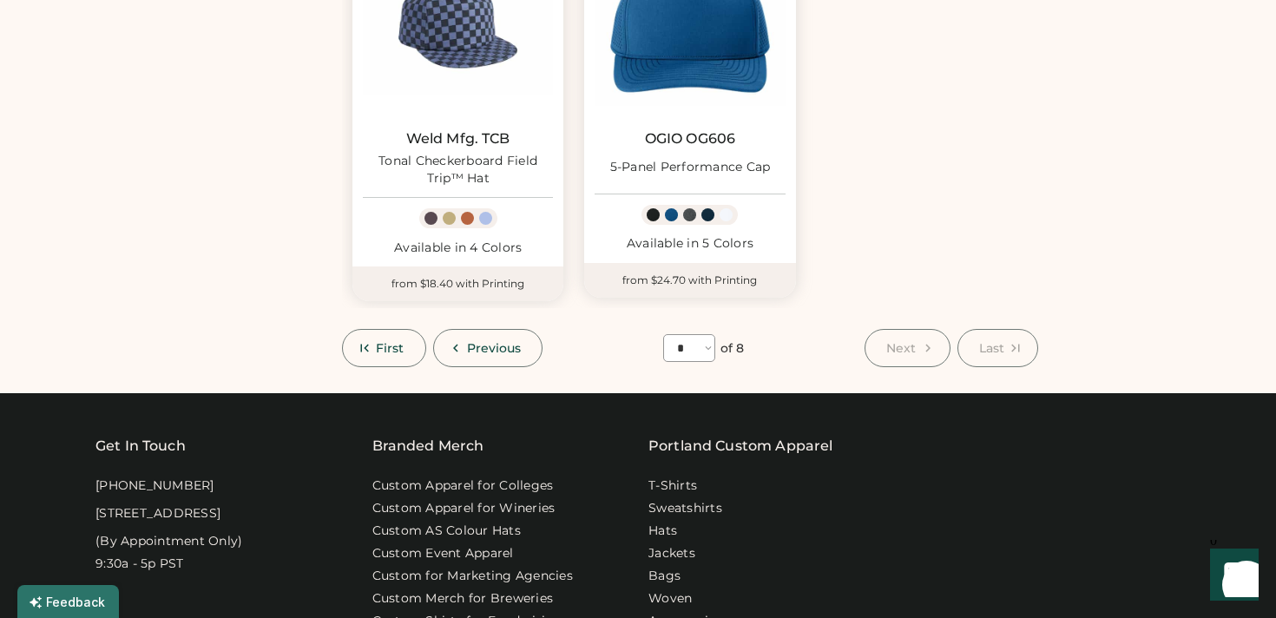
scroll to position [1119, 0]
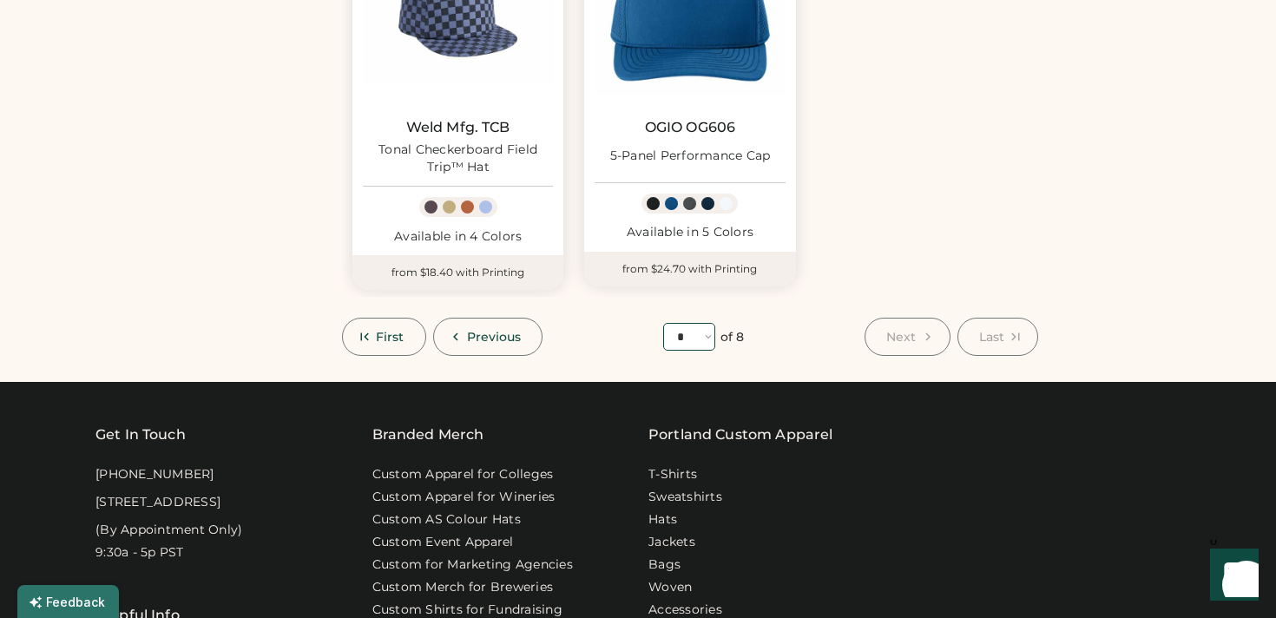
click at [702, 340] on select "**** * * * * * * * *" at bounding box center [689, 337] width 52 height 28
select select "*"
click at [663, 323] on select "**** * * * * * * * *" at bounding box center [689, 337] width 52 height 28
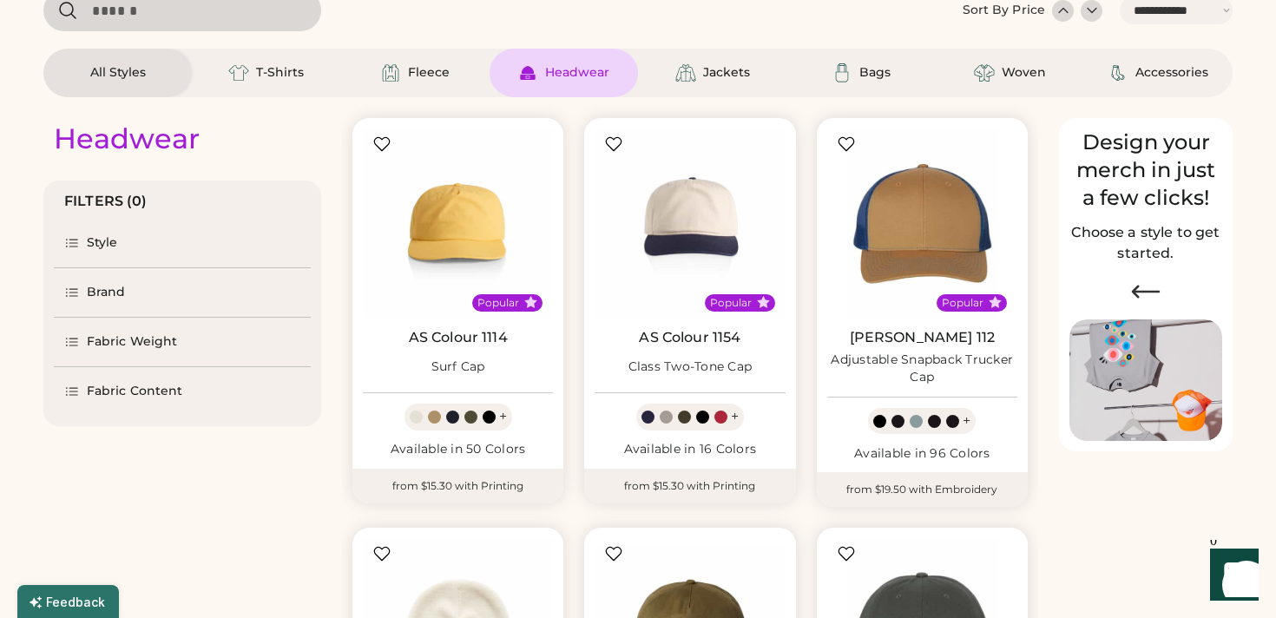
scroll to position [93, 0]
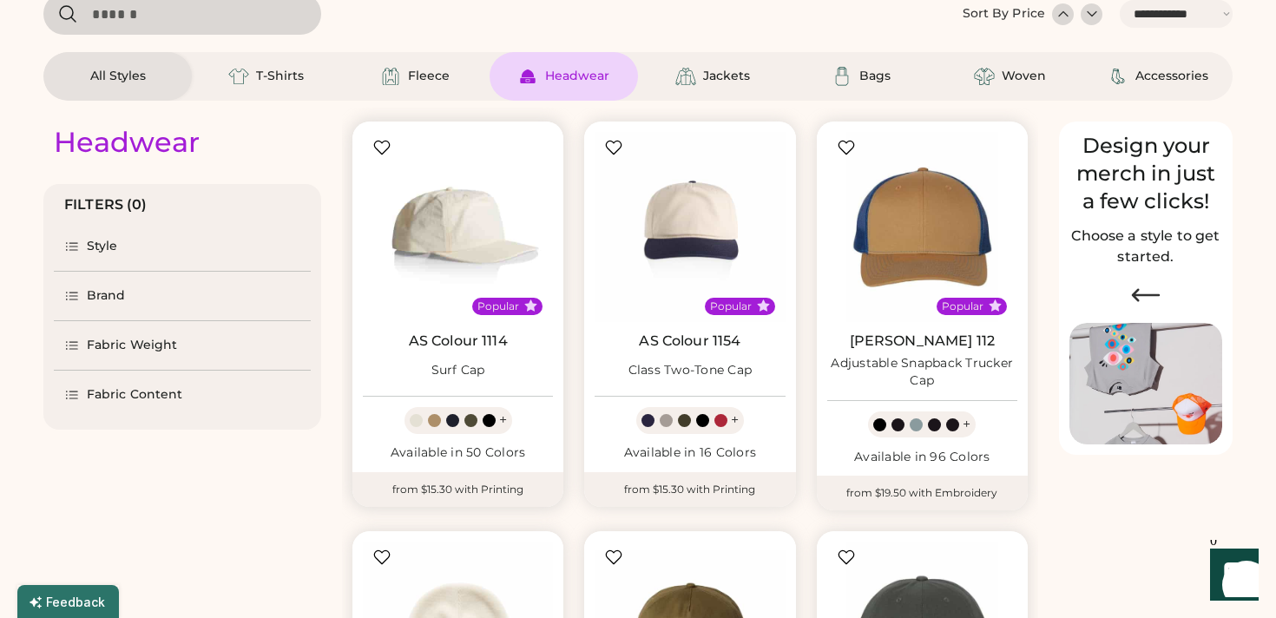
click at [454, 254] on img at bounding box center [458, 227] width 190 height 190
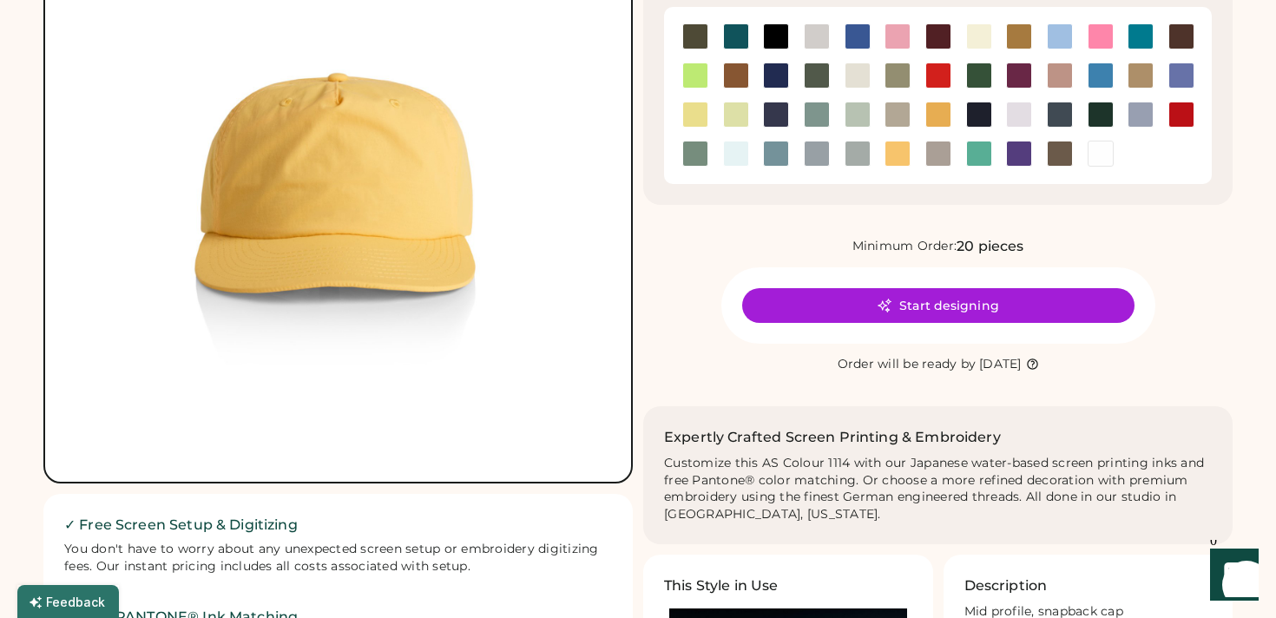
scroll to position [228, 0]
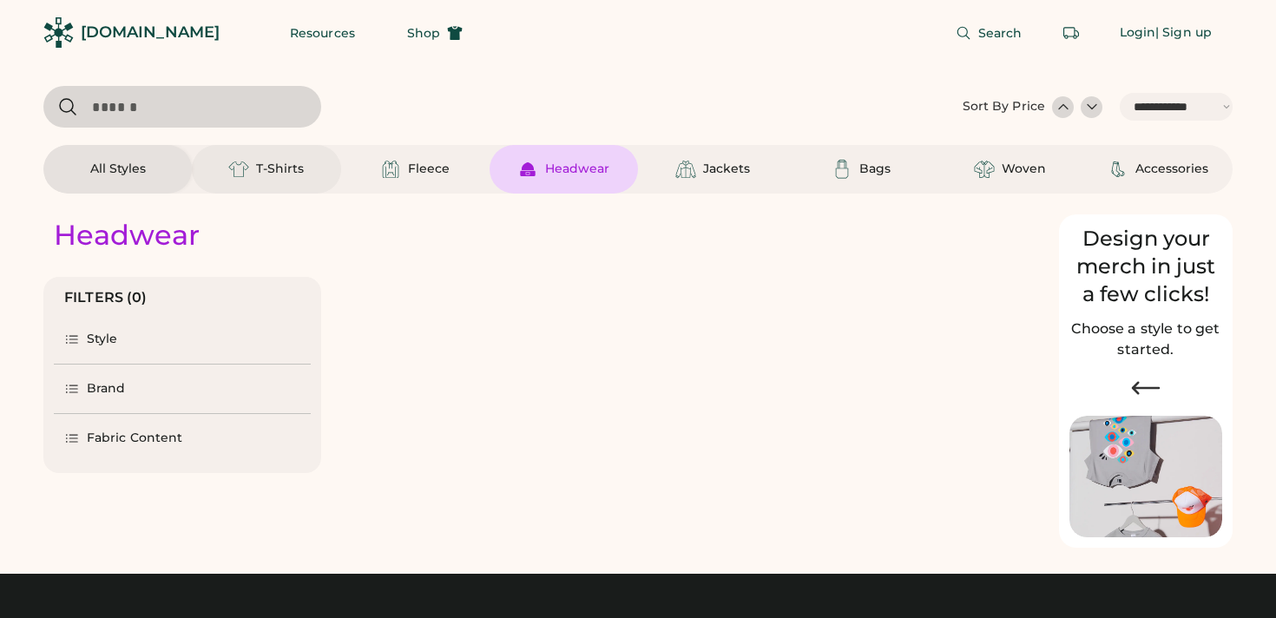
select select "*****"
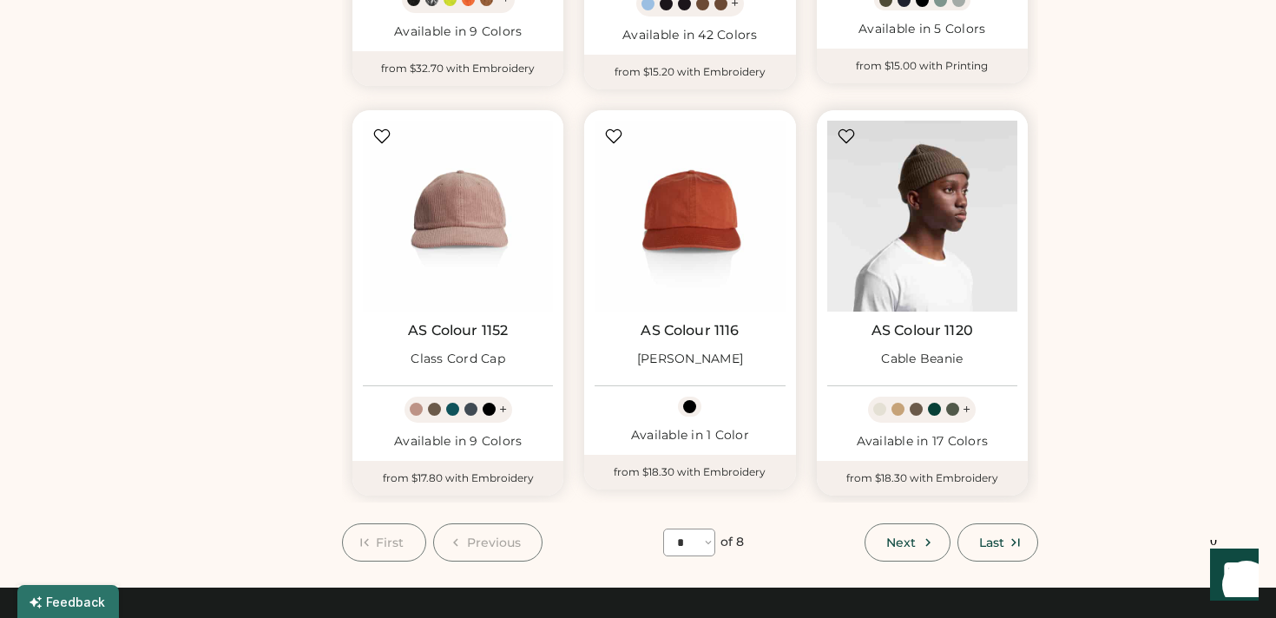
scroll to position [1387, 0]
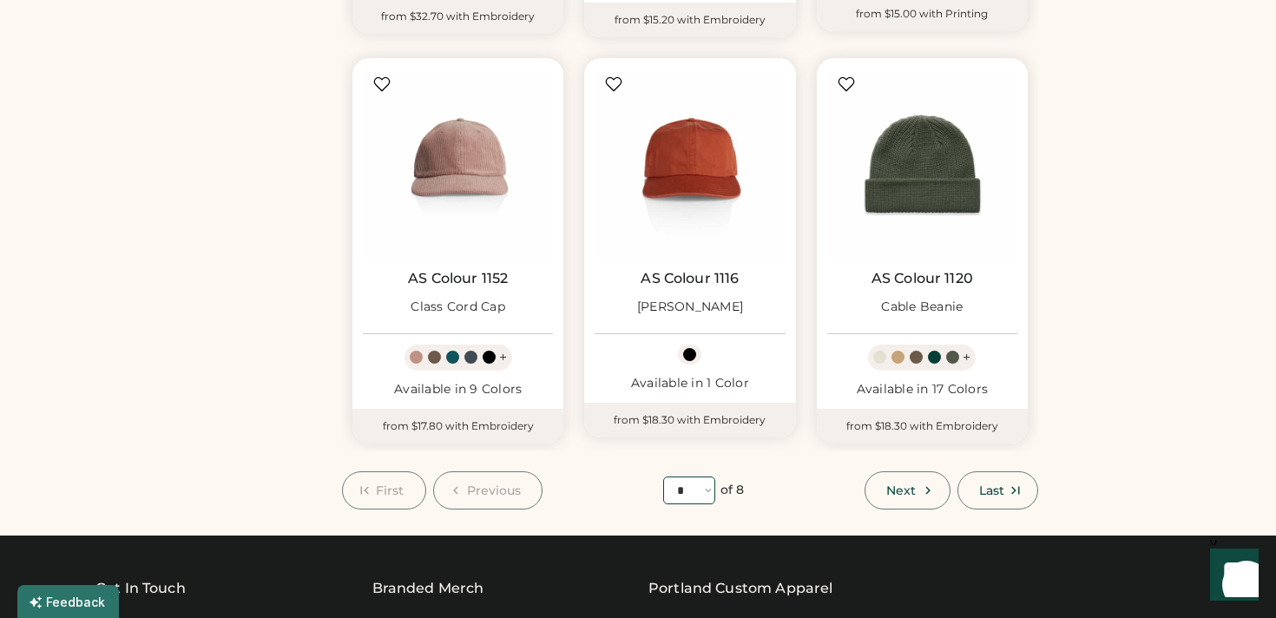
click at [712, 491] on select "**** * * * * * * * *" at bounding box center [689, 491] width 52 height 28
select select "*"
click at [663, 477] on select "**** * * * * * * * *" at bounding box center [689, 491] width 52 height 28
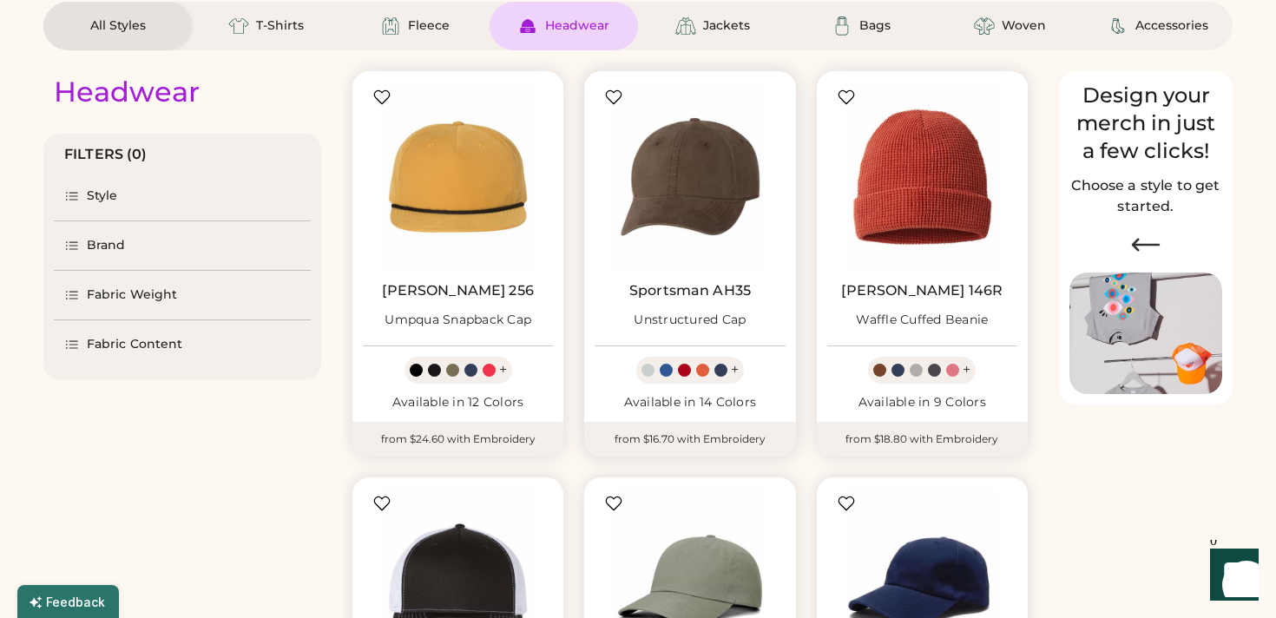
scroll to position [140, 0]
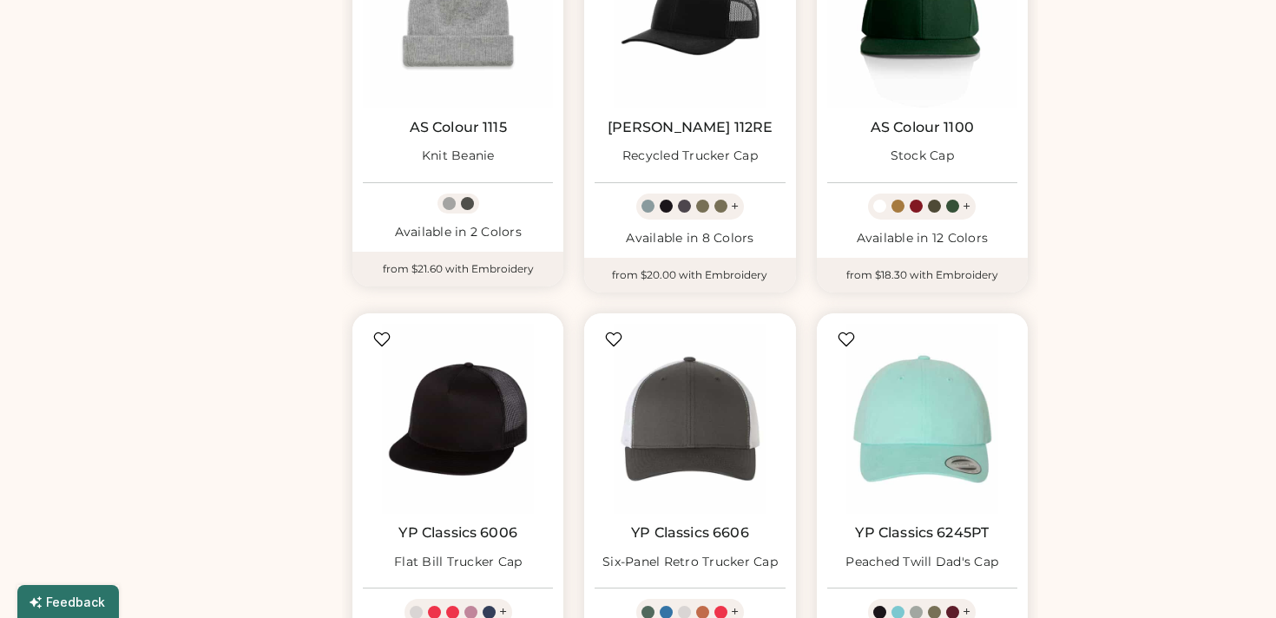
scroll to position [1379, 0]
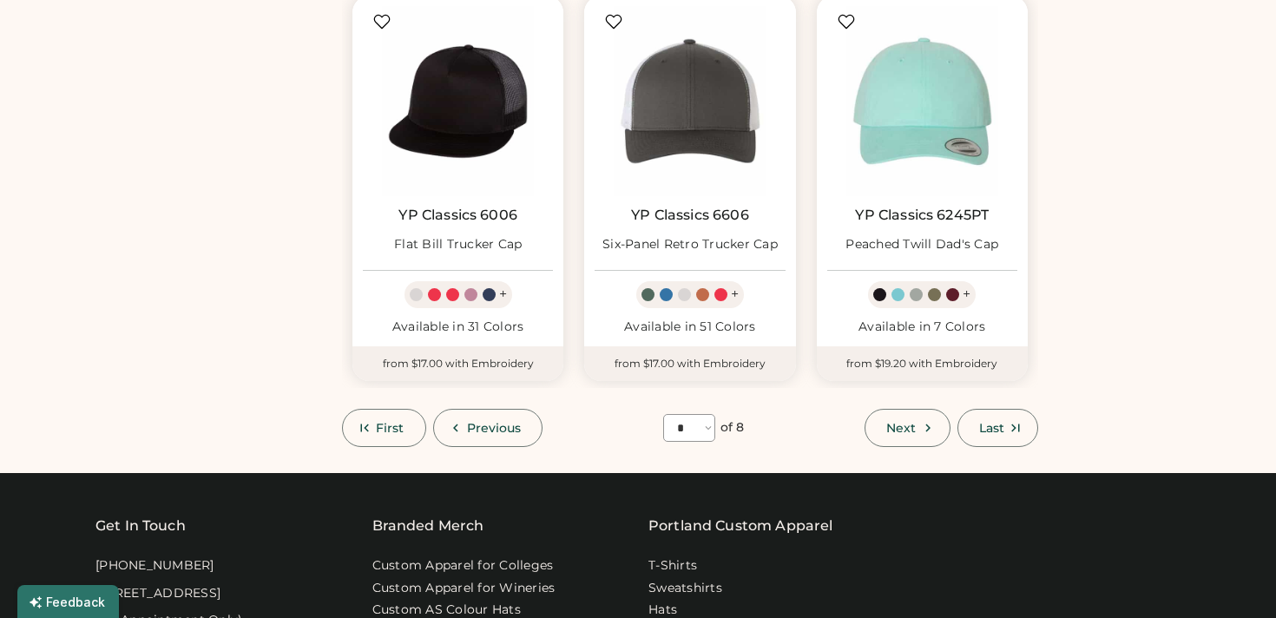
scroll to position [1477, 0]
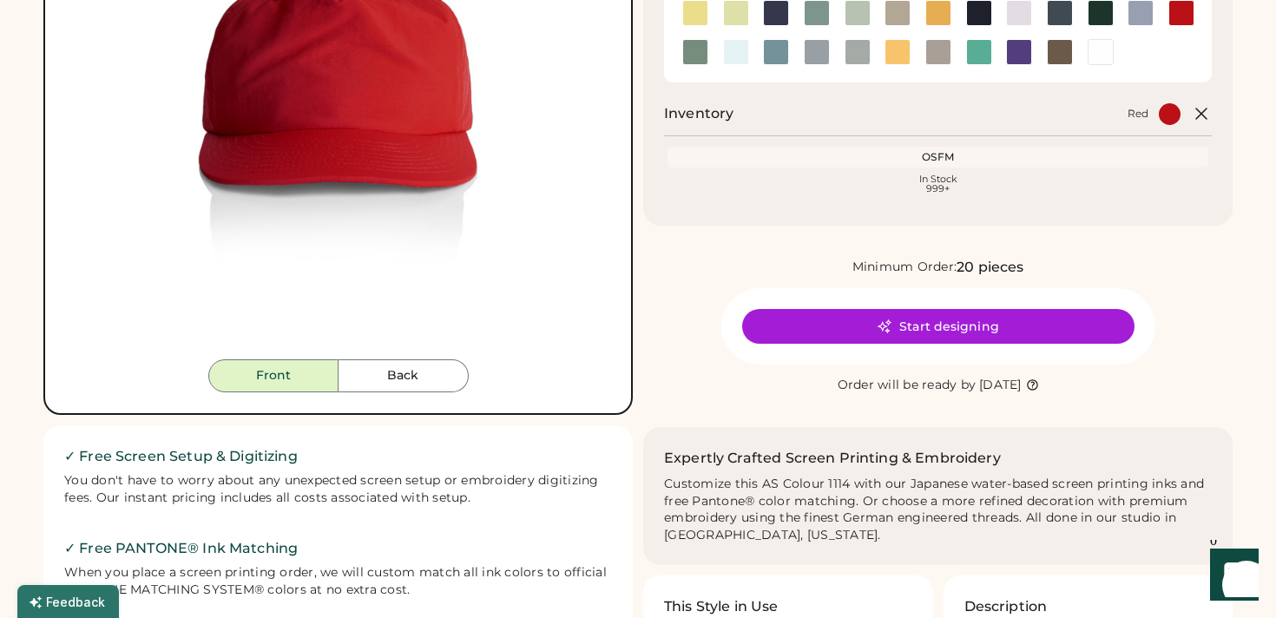
scroll to position [302, 0]
